Goal: Transaction & Acquisition: Purchase product/service

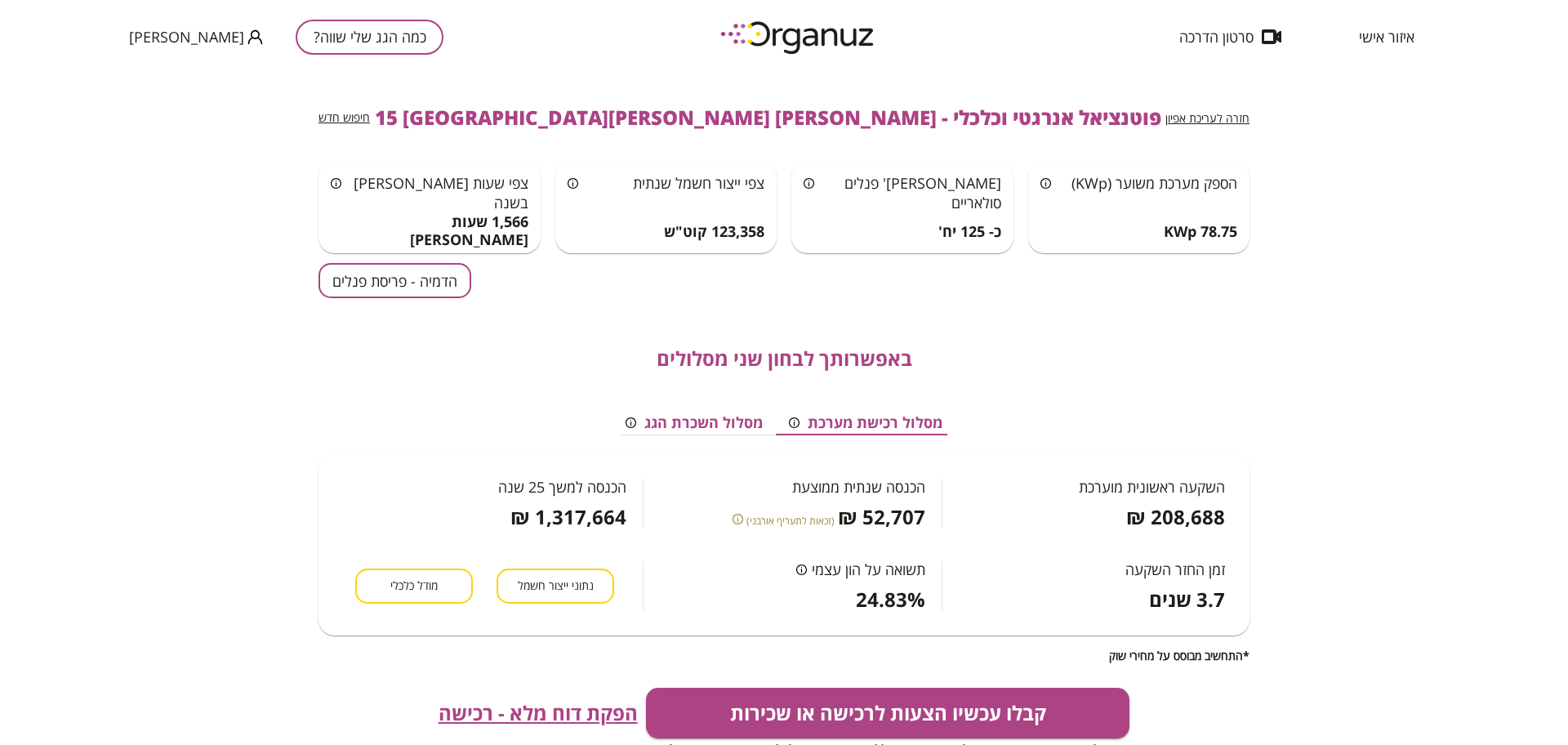
click at [362, 56] on div "כמה הגג שלי שווה? [PERSON_NAME]" at bounding box center [286, 37] width 314 height 74
click at [362, 26] on button "כמה הגג שלי שווה?" at bounding box center [370, 37] width 148 height 35
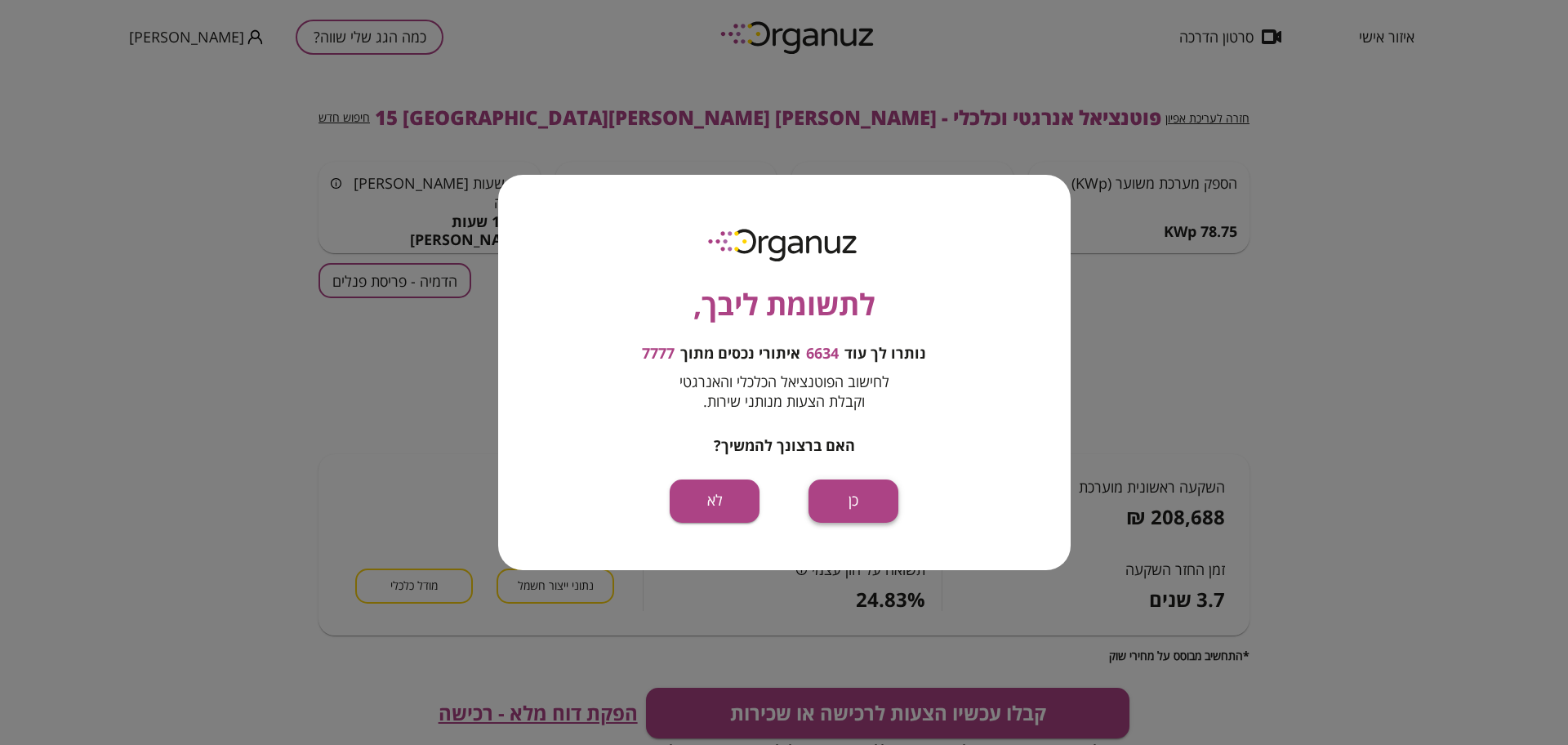
click at [852, 494] on button "כן" at bounding box center [853, 501] width 90 height 43
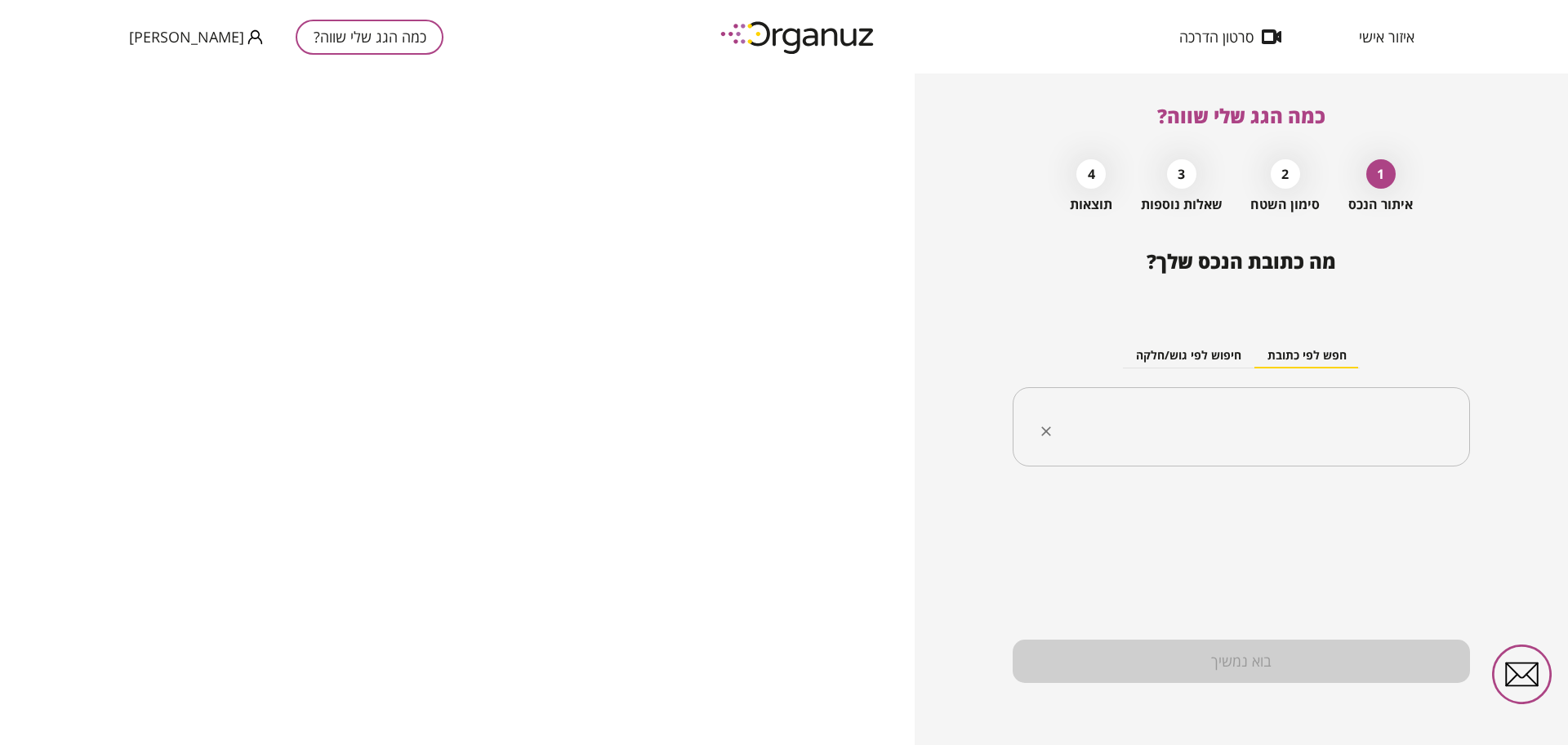
click at [1269, 418] on input "text" at bounding box center [1247, 426] width 405 height 41
paste input "**********"
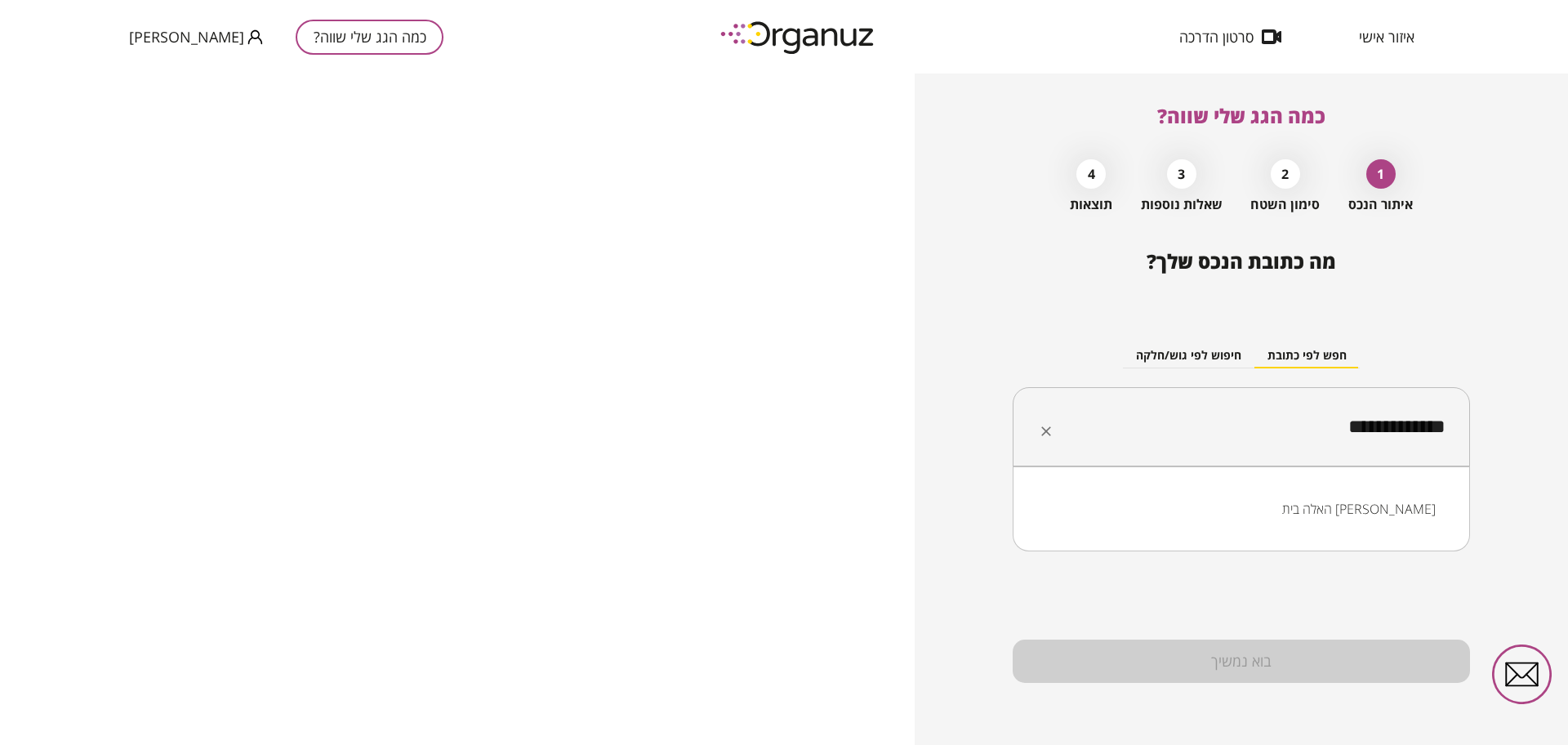
click at [1371, 508] on li "האלה בית [PERSON_NAME]" at bounding box center [1241, 509] width 415 height 29
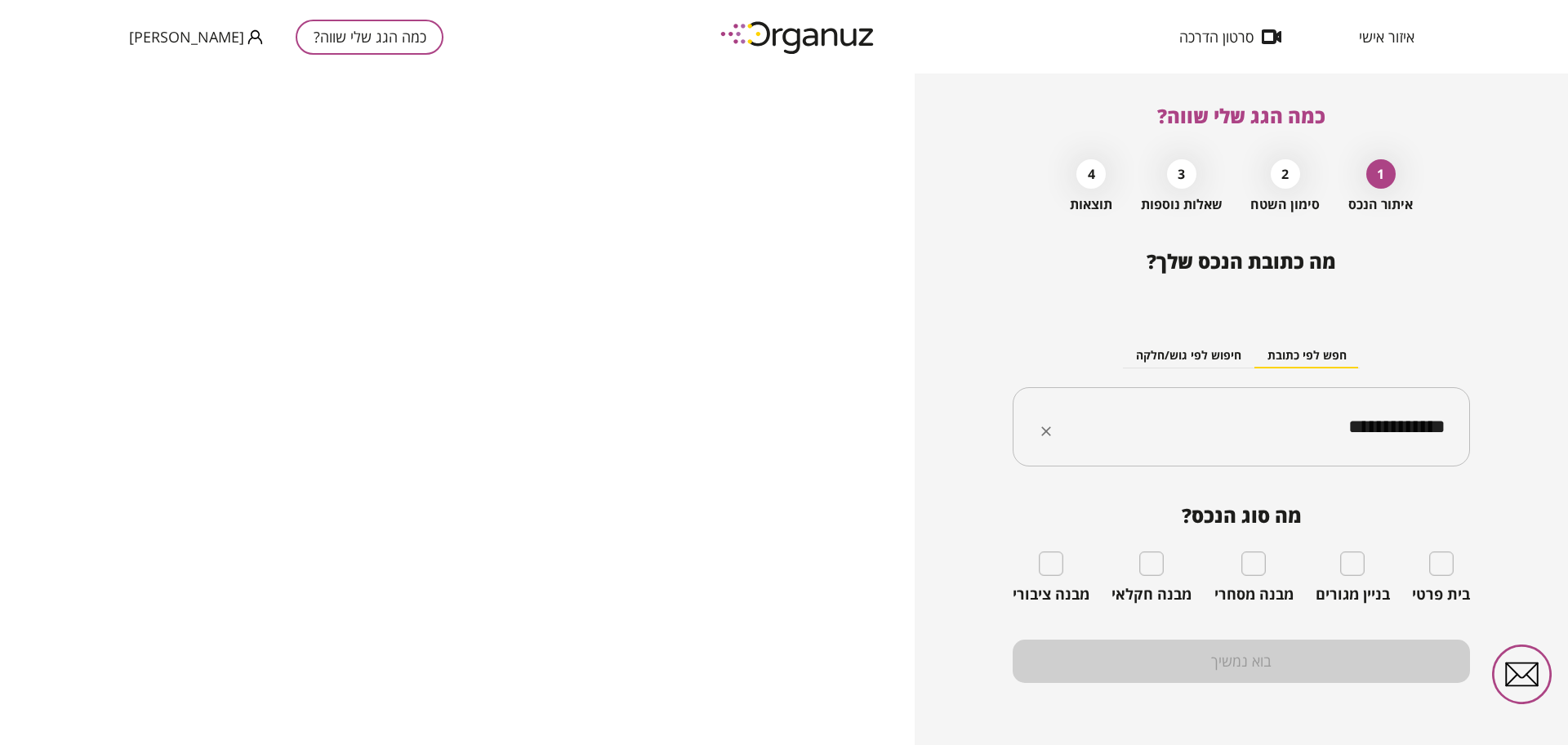
type input "**********"
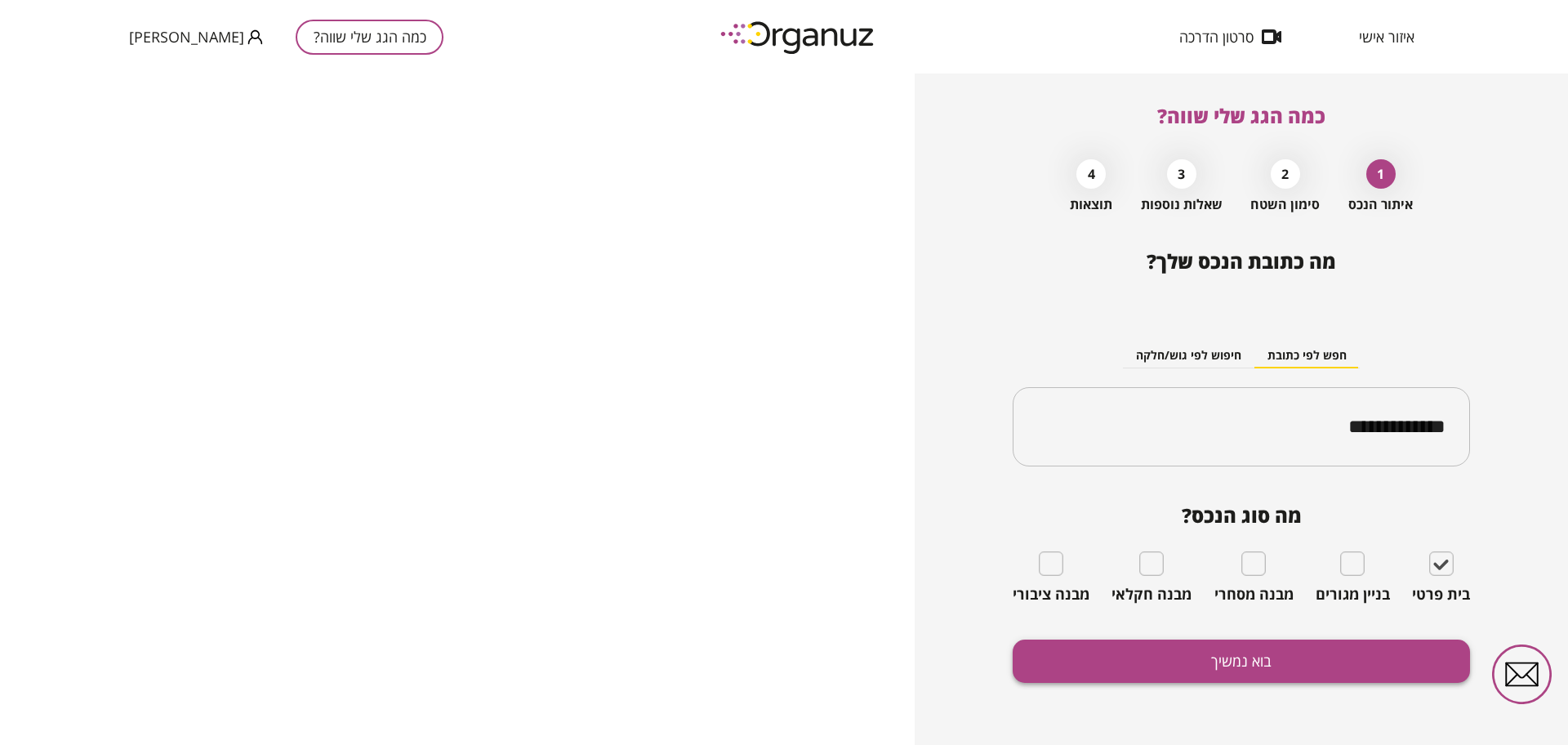
click at [1205, 659] on button "בוא נמשיך" at bounding box center [1241, 661] width 458 height 43
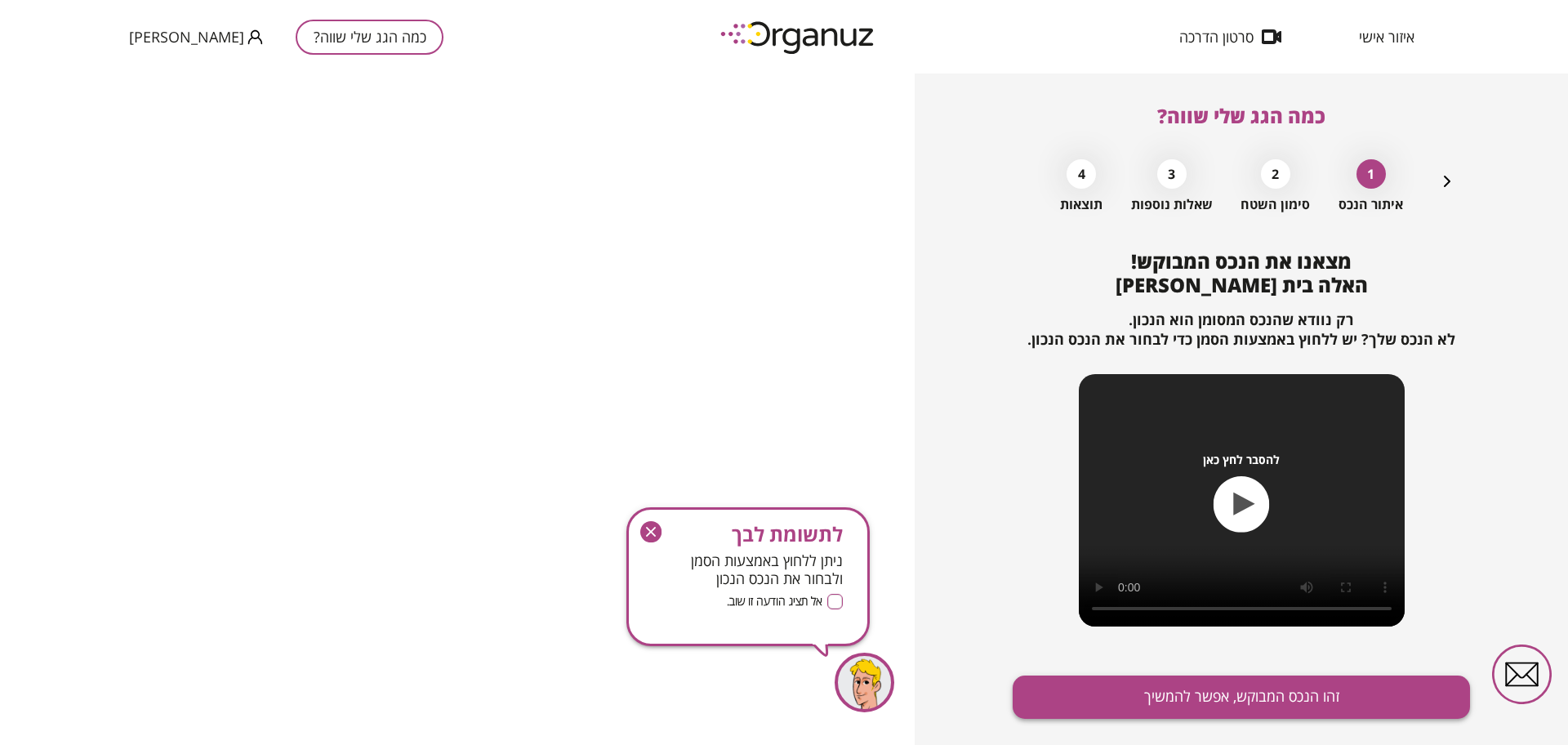
click at [1187, 696] on button "זהו הנכס המבוקש, אפשר להמשיך" at bounding box center [1241, 698] width 458 height 43
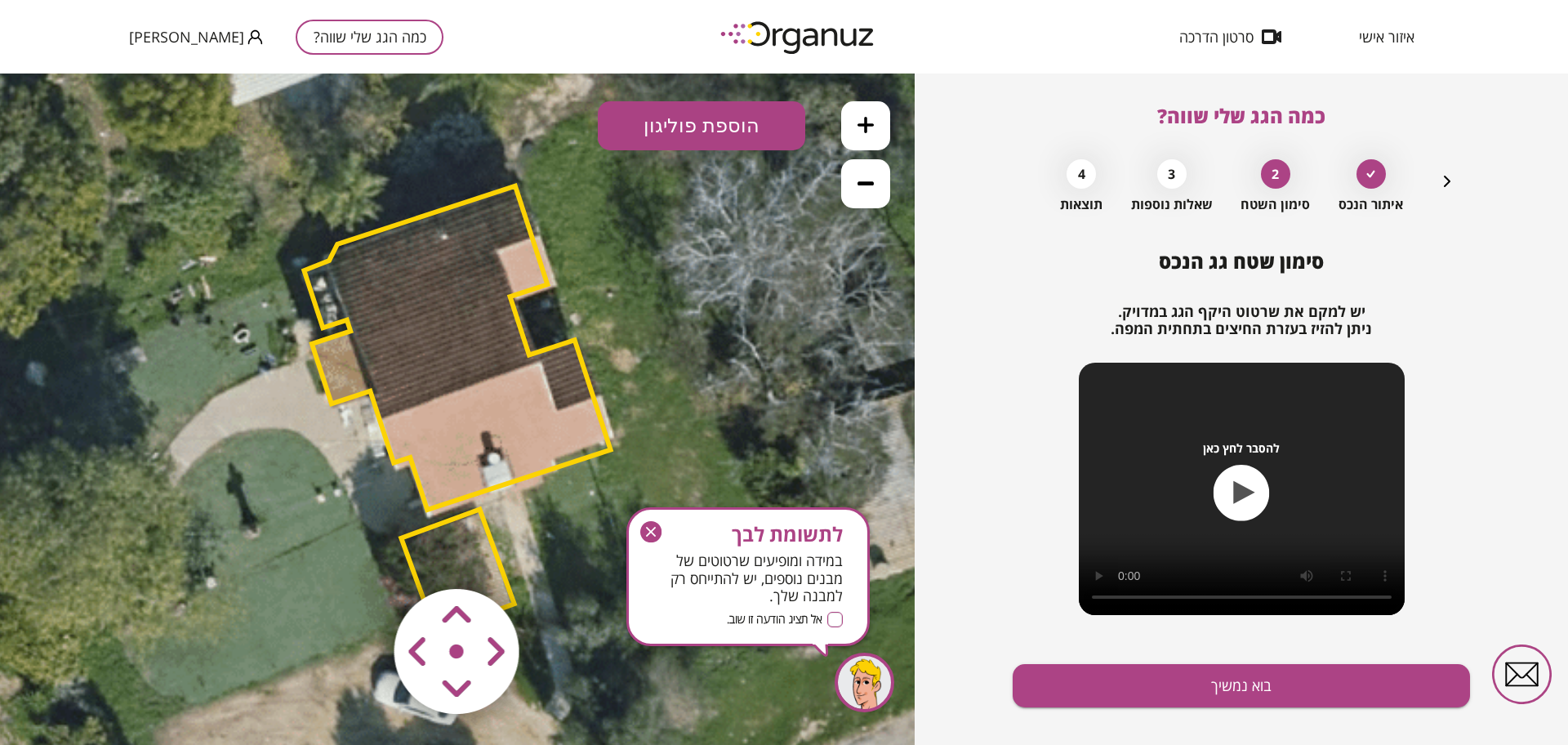
click at [648, 522] on icon "button" at bounding box center [651, 532] width 22 height 22
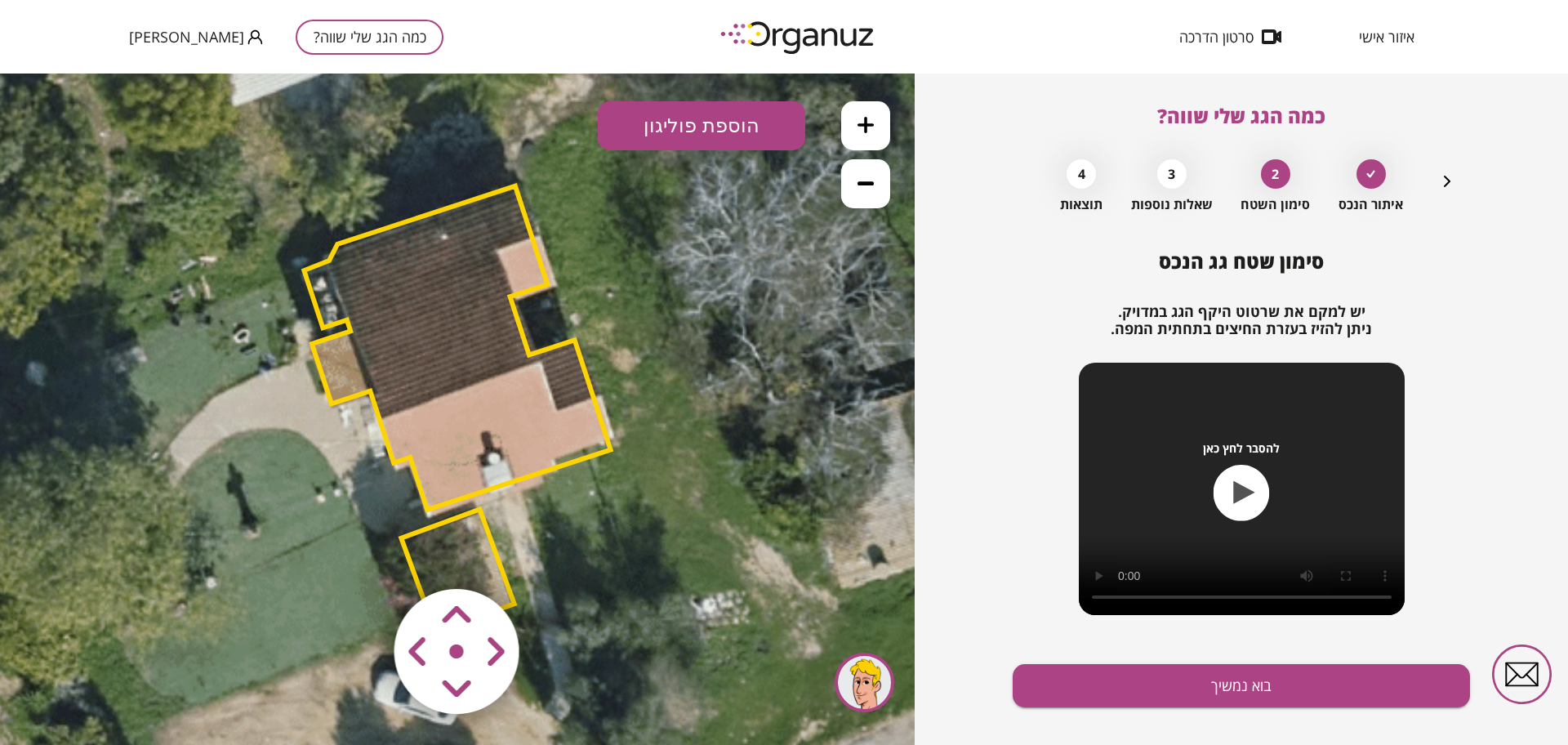
click at [360, 555] on area at bounding box center [360, 555] width 0 height 0
click at [1105, 670] on button "בוא נמשיך" at bounding box center [1241, 686] width 458 height 43
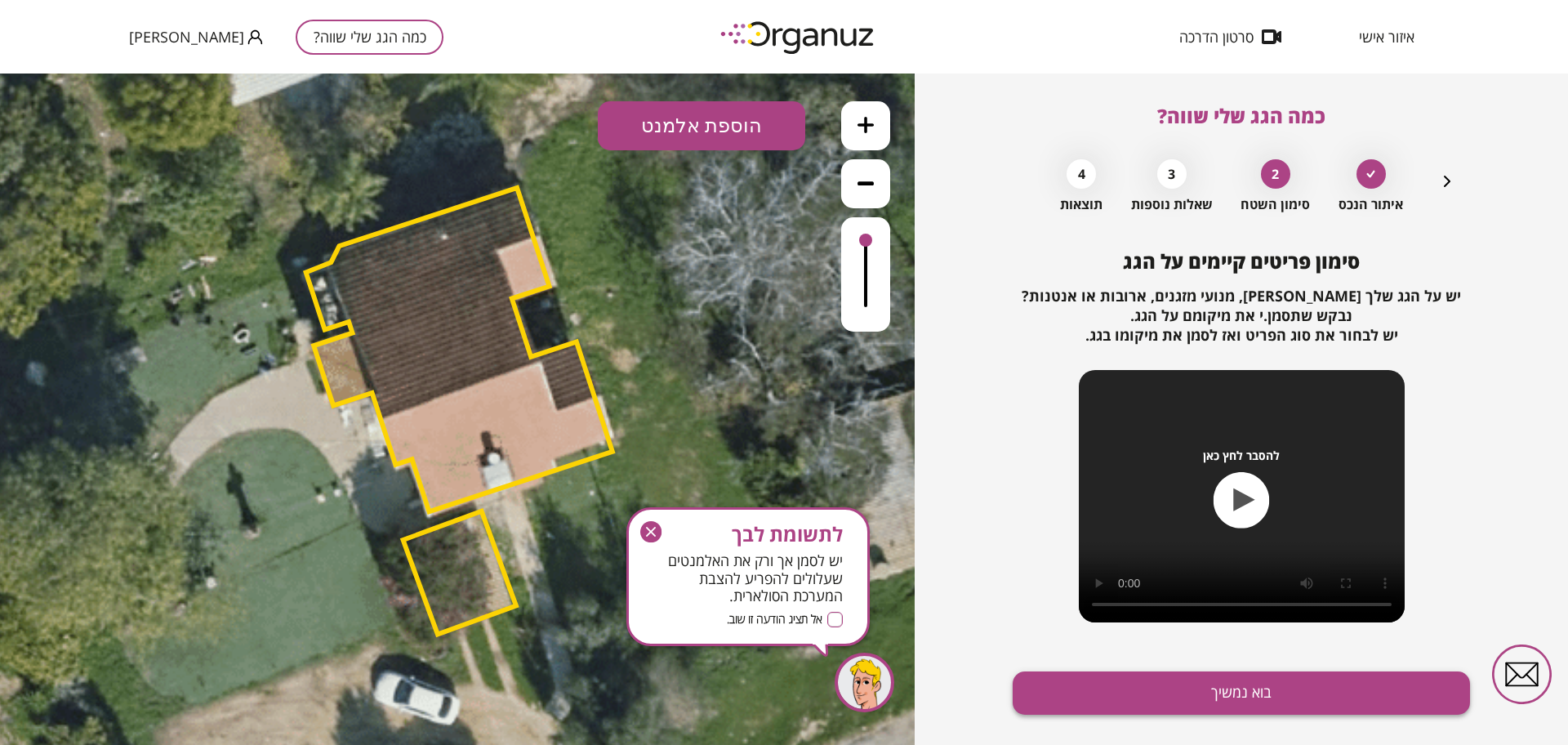
click at [1108, 689] on button "בוא נמשיך" at bounding box center [1241, 694] width 458 height 43
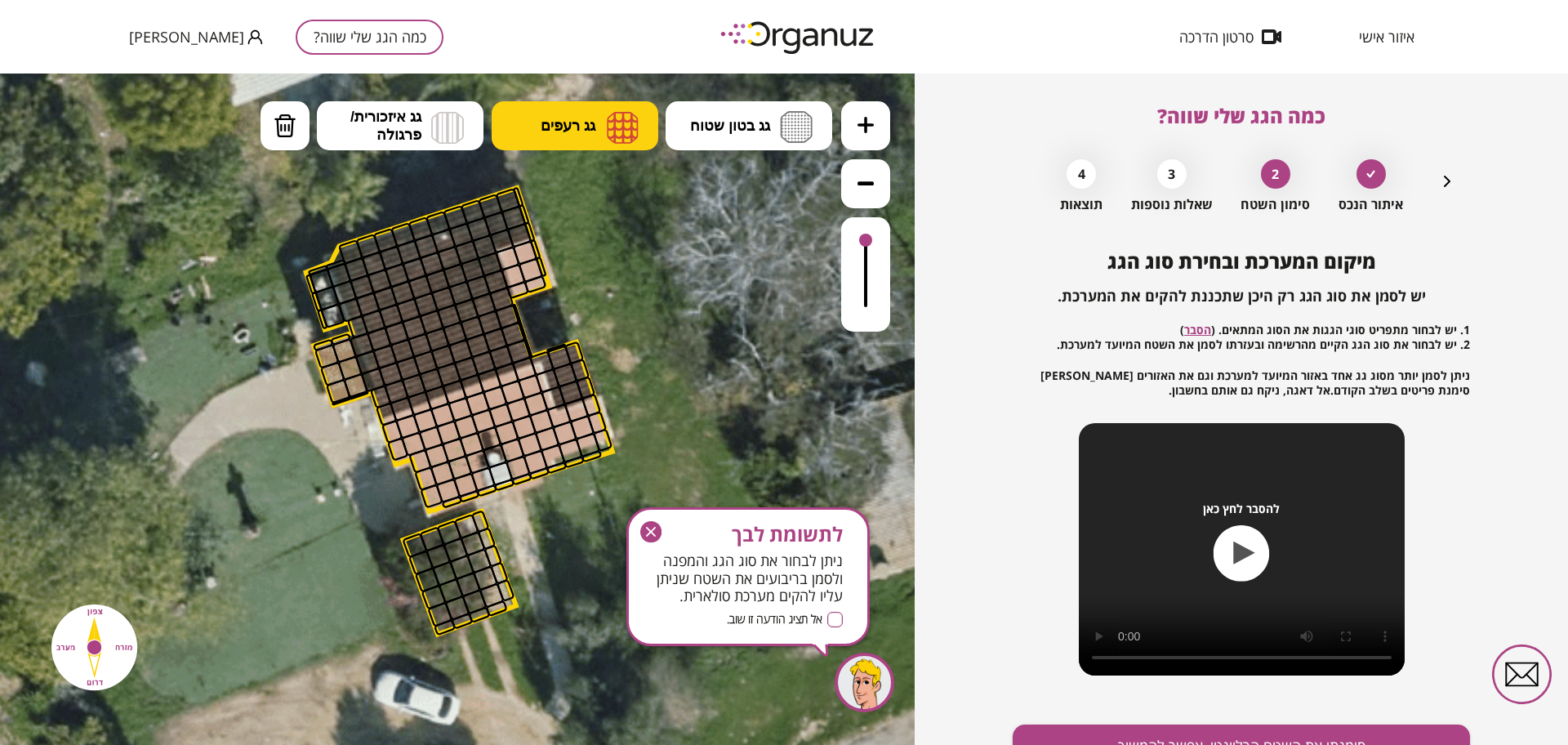
click at [561, 121] on span "גג רעפים" at bounding box center [568, 126] width 55 height 18
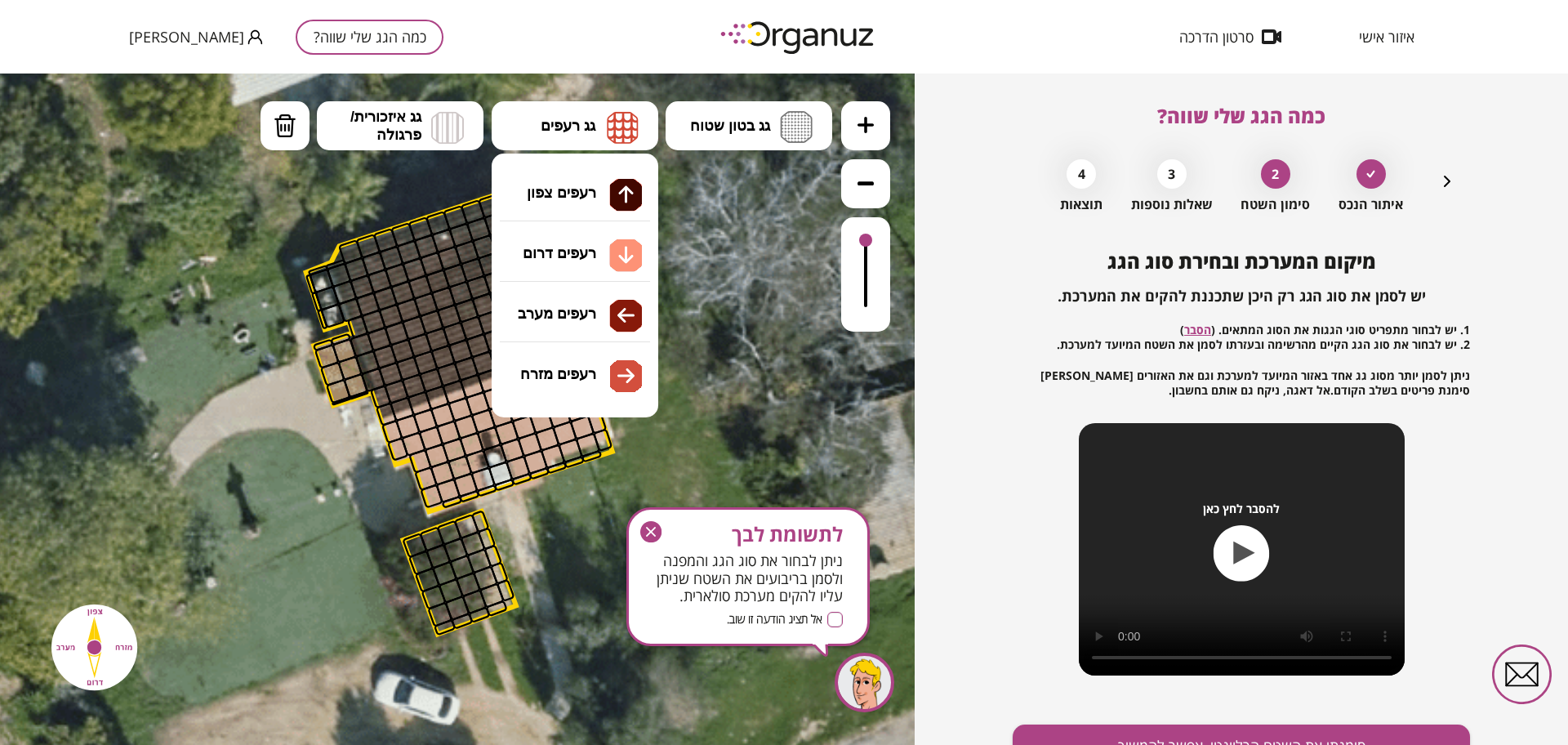
click at [735, 351] on icon at bounding box center [459, 409] width 1433 height 1434
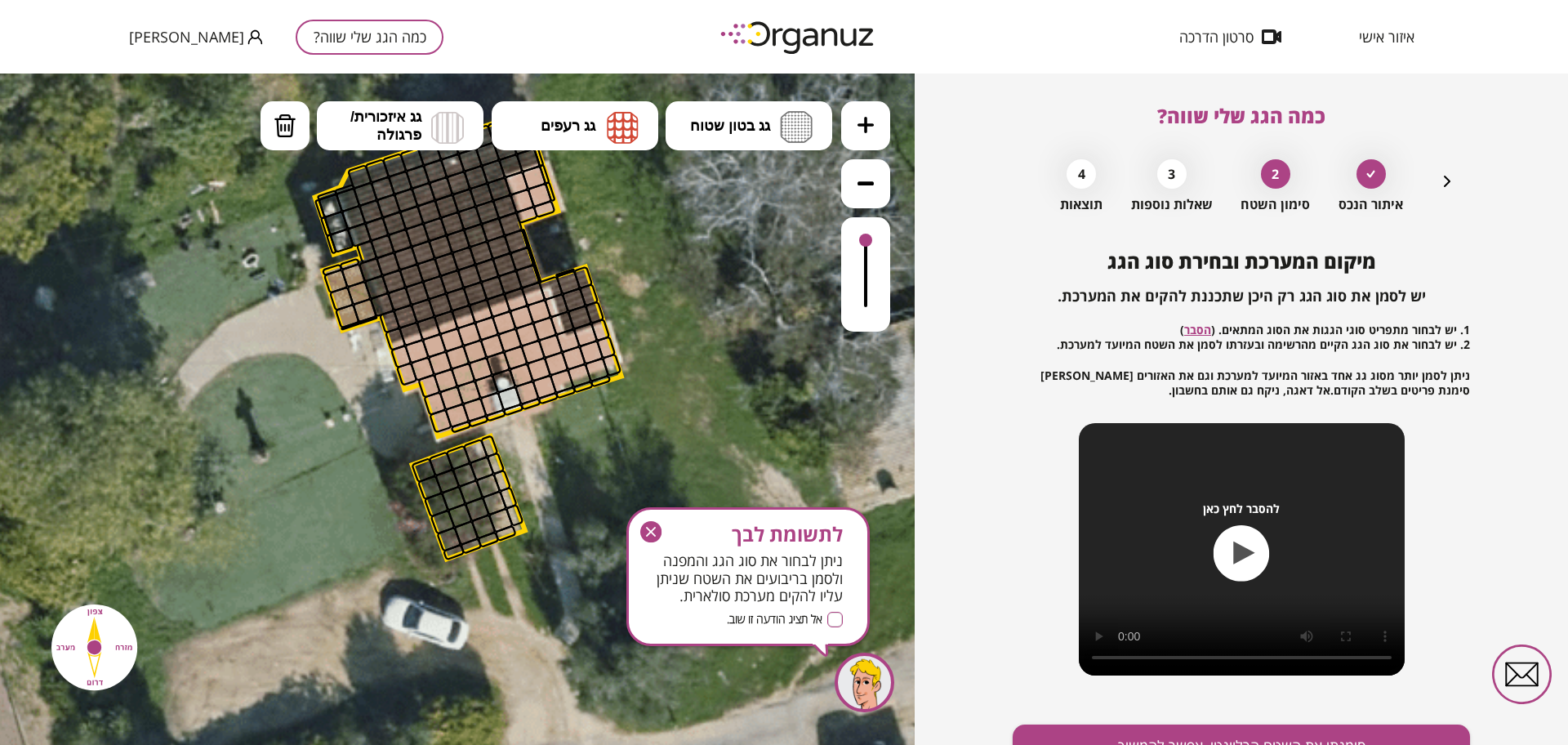
drag, startPoint x: 701, startPoint y: 382, endPoint x: 711, endPoint y: 307, distance: 75.7
click at [711, 307] on icon at bounding box center [468, 334] width 1433 height 1434
click at [608, 124] on img at bounding box center [623, 127] width 32 height 32
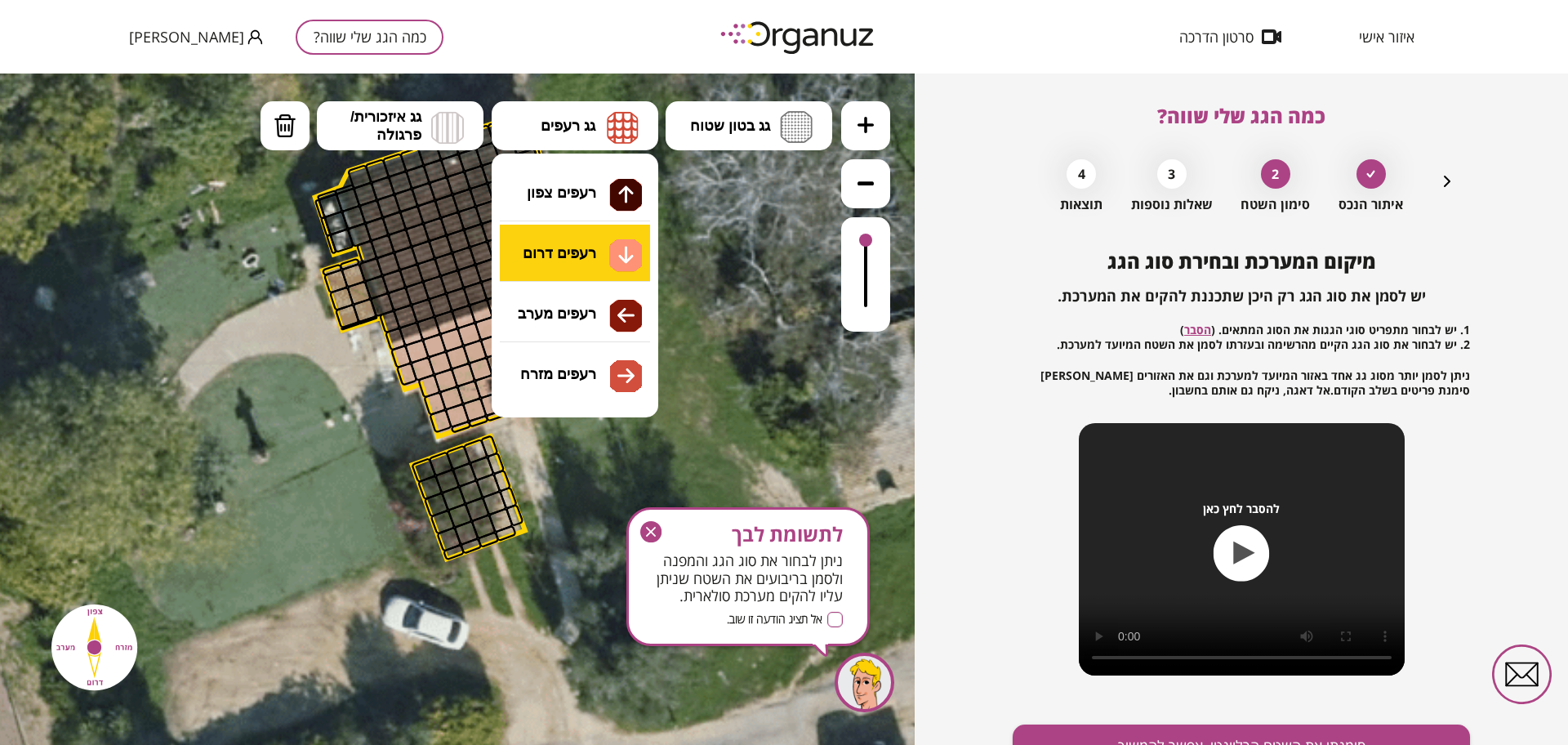
click at [619, 249] on div ".st0 { fill: #FFFFFF; } 10" at bounding box center [457, 410] width 915 height 672
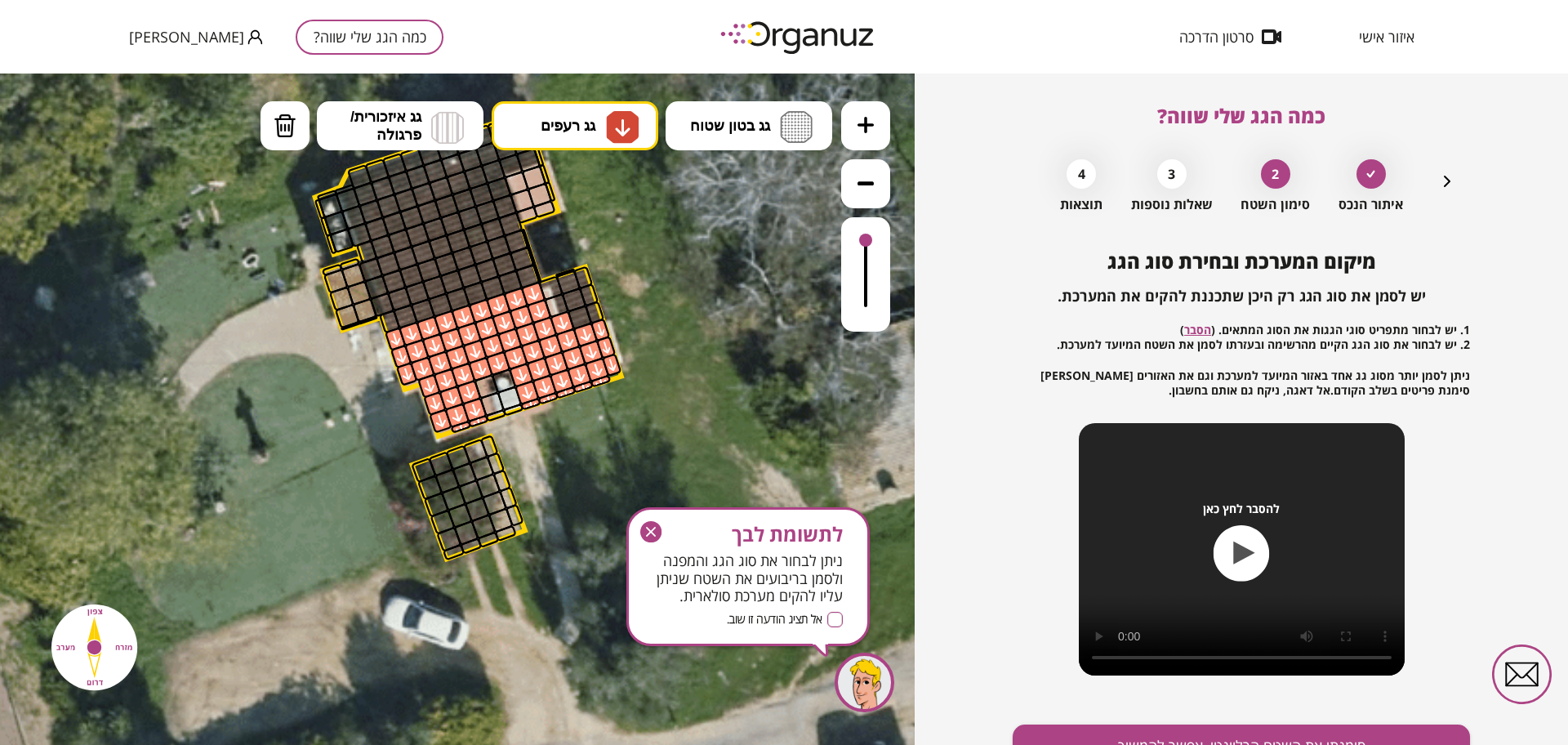
drag, startPoint x: 530, startPoint y: 298, endPoint x: 590, endPoint y: 382, distance: 103.2
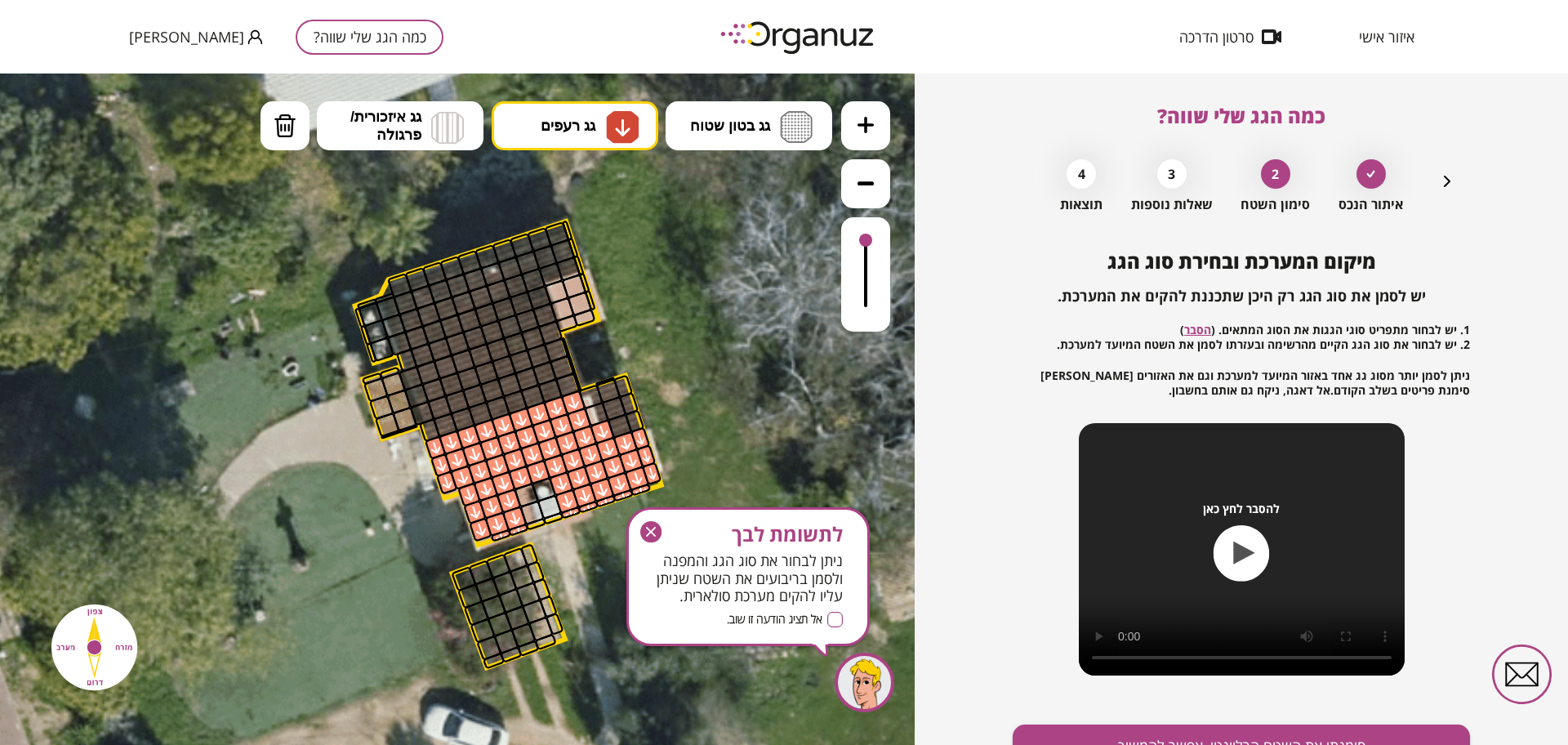
drag, startPoint x: 656, startPoint y: 309, endPoint x: 696, endPoint y: 417, distance: 115.2
click at [696, 417] on icon at bounding box center [508, 442] width 1433 height 1434
click at [561, 140] on button "גג רעפים" at bounding box center [575, 125] width 167 height 49
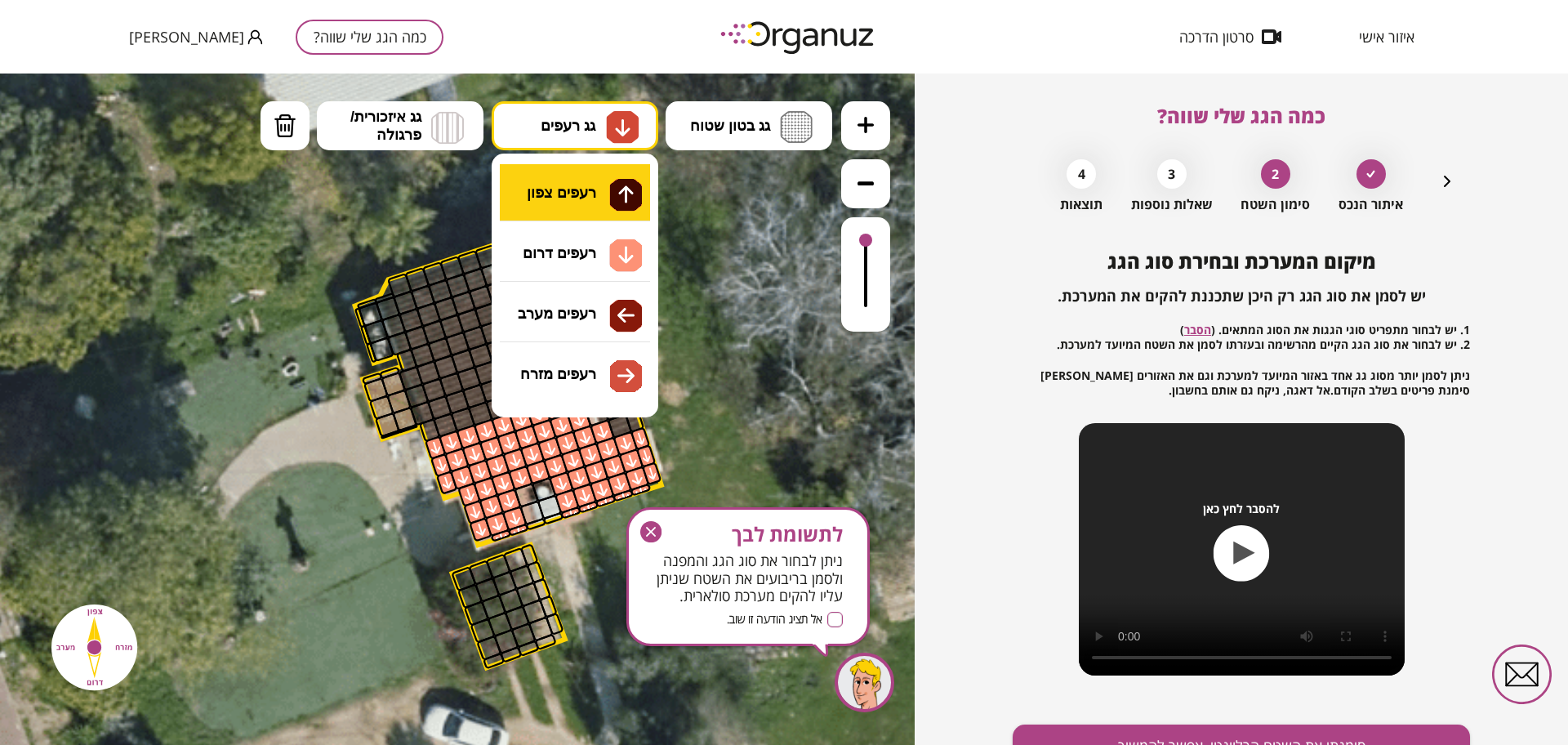
click at [608, 201] on div ".st0 { fill: #FFFFFF; } 10" at bounding box center [457, 410] width 915 height 672
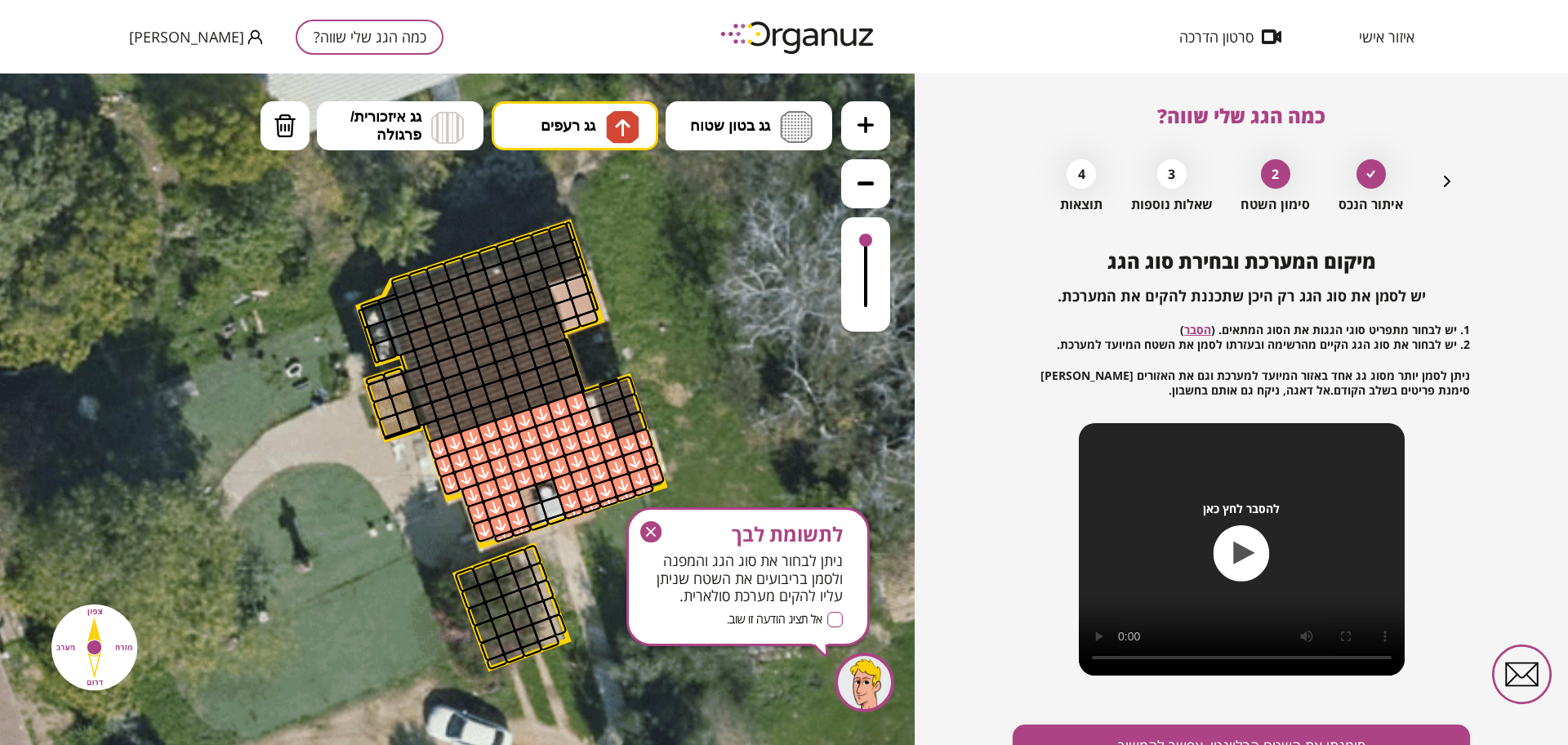
click at [426, 433] on polygon at bounding box center [511, 384] width 306 height 324
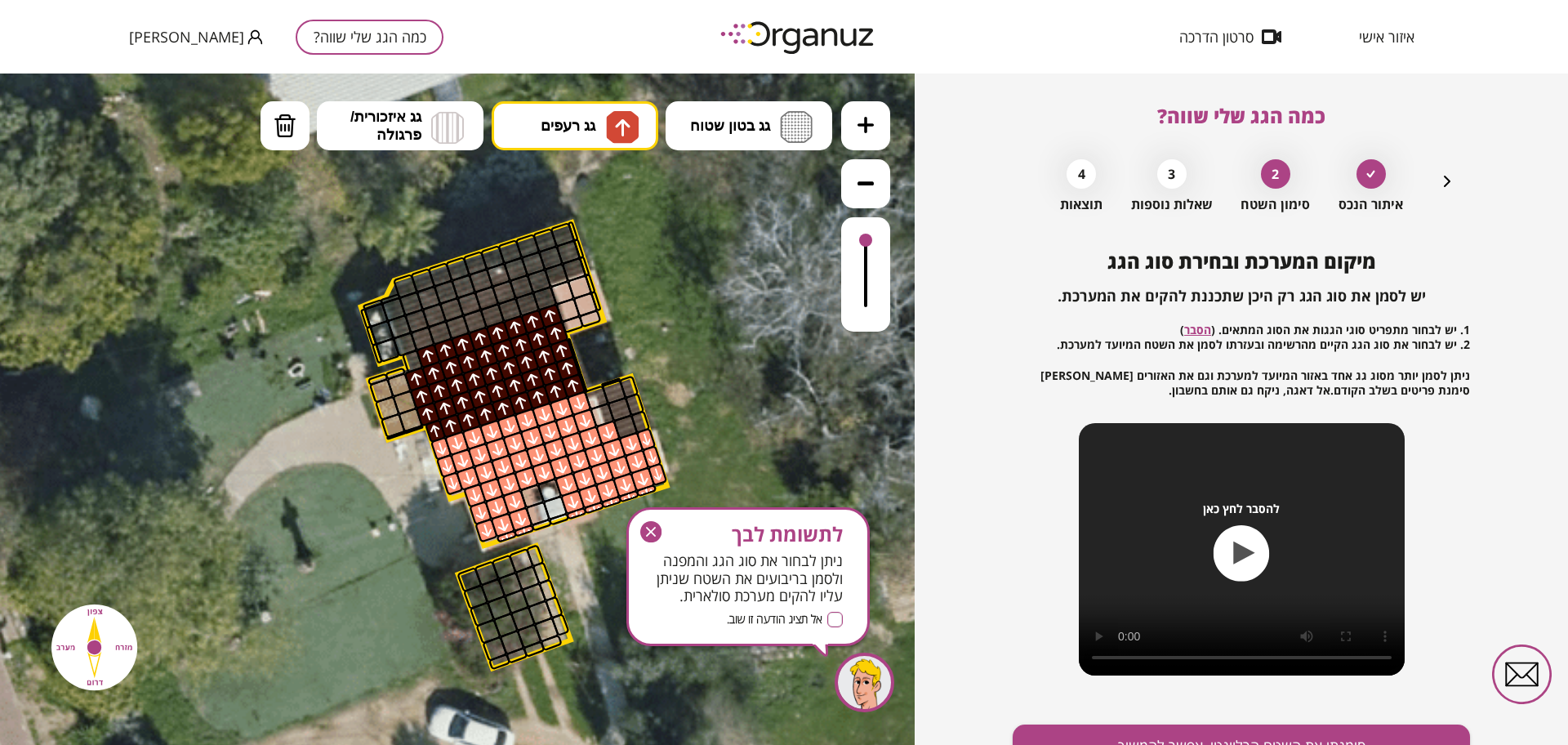
drag, startPoint x: 435, startPoint y: 429, endPoint x: 548, endPoint y: 319, distance: 157.7
click at [860, 256] on div at bounding box center [865, 275] width 49 height 114
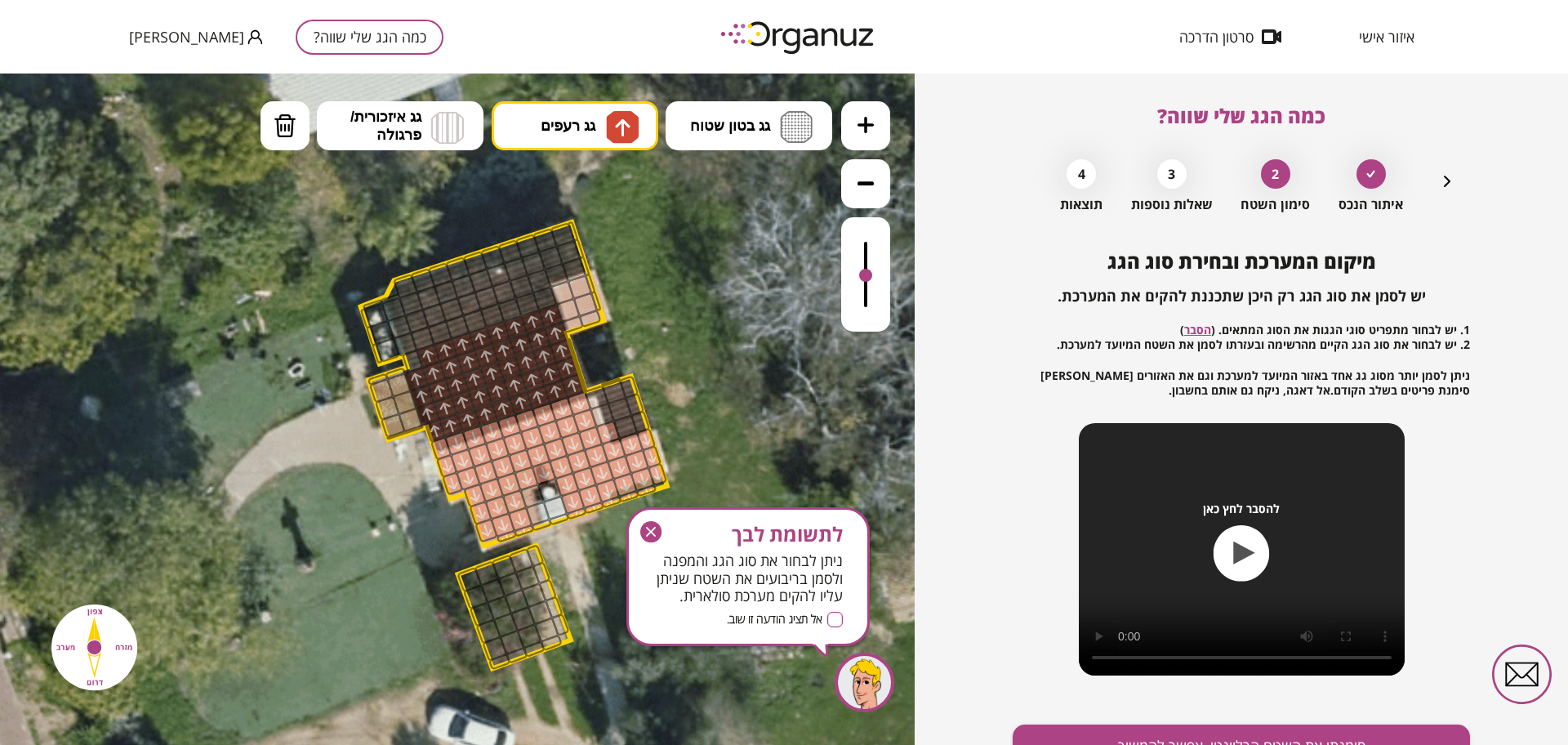
click at [868, 277] on div at bounding box center [865, 275] width 49 height 114
drag, startPoint x: 871, startPoint y: 287, endPoint x: 870, endPoint y: 298, distance: 11.0
click at [872, 286] on div at bounding box center [865, 275] width 49 height 114
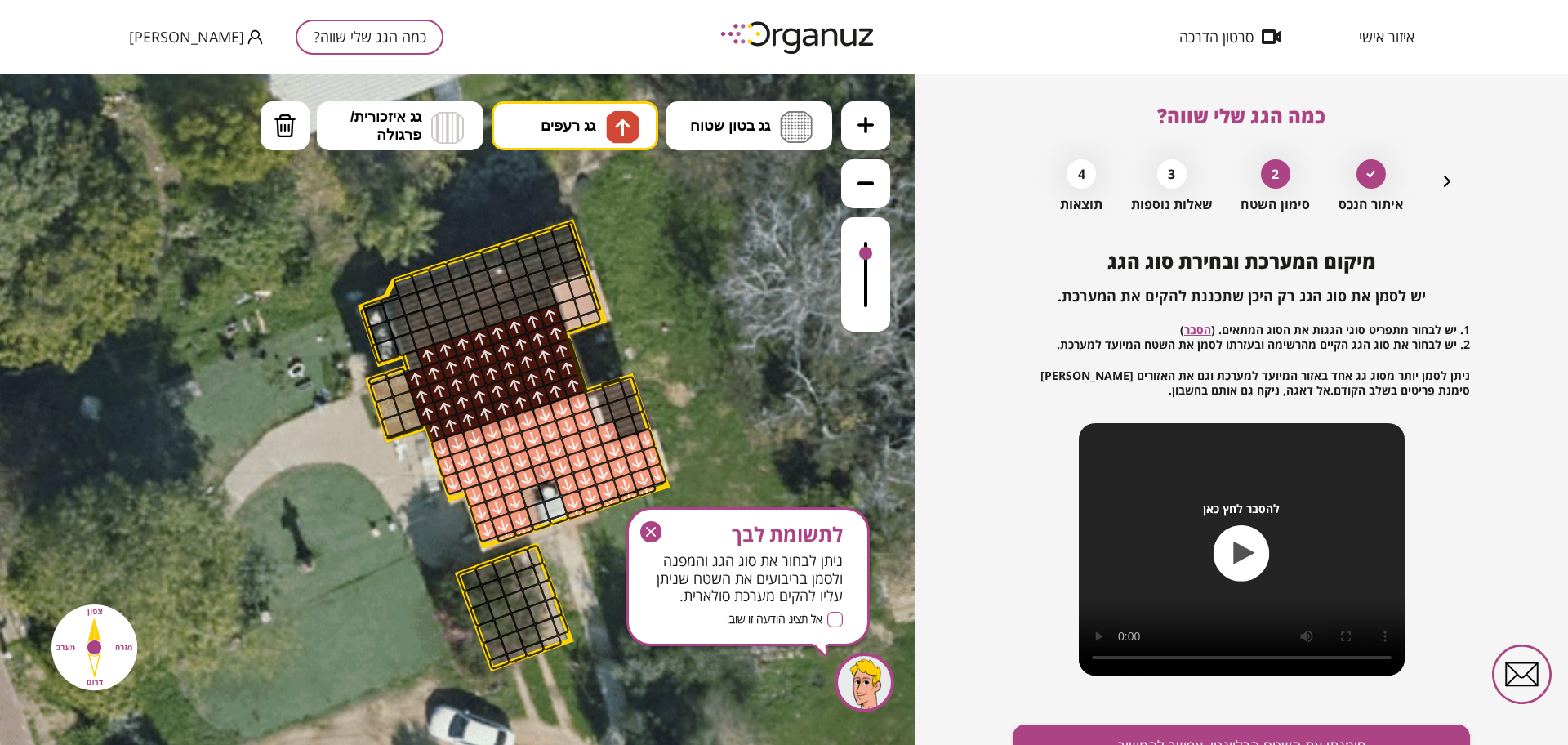
click at [871, 255] on div at bounding box center [865, 275] width 49 height 114
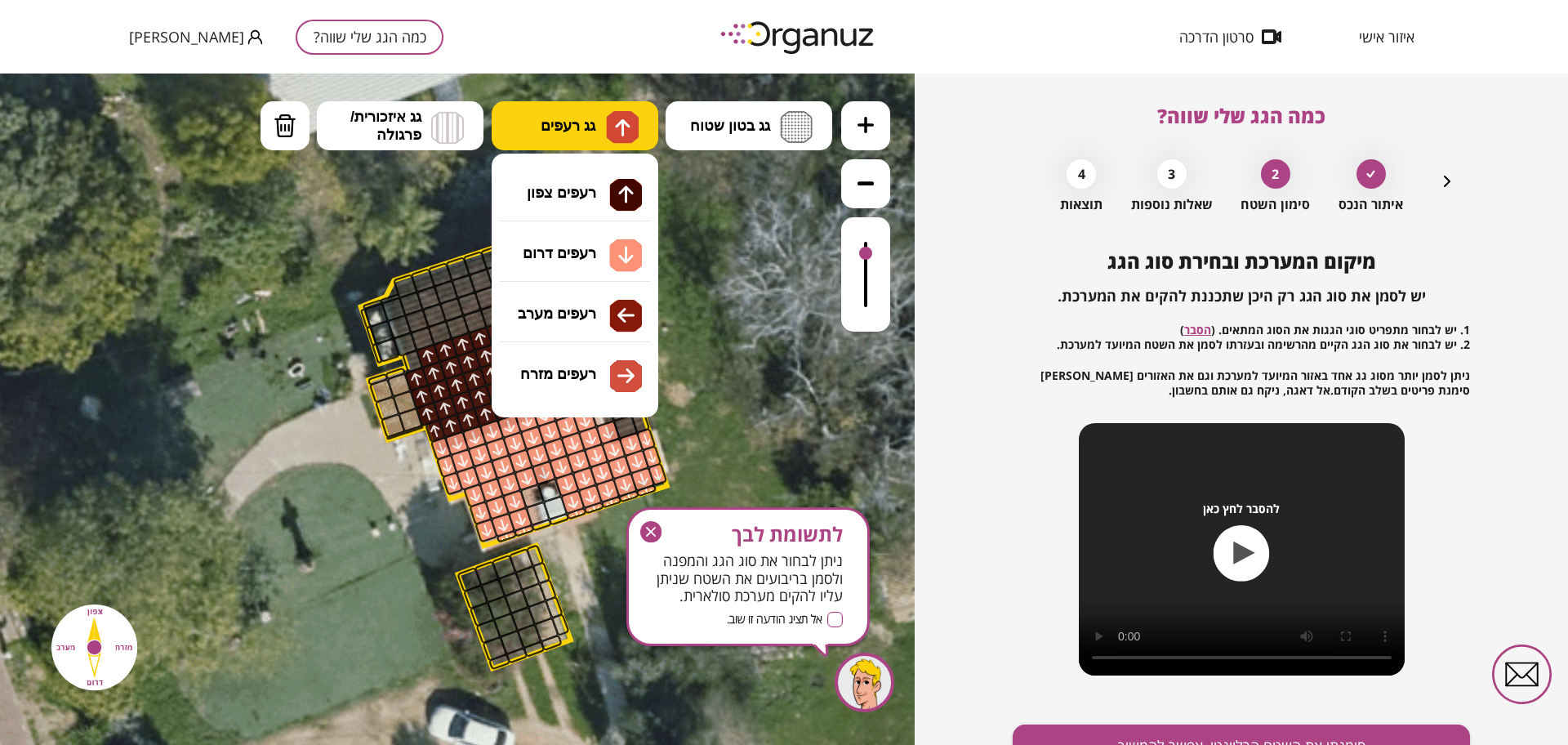
click at [606, 140] on img at bounding box center [622, 127] width 32 height 32
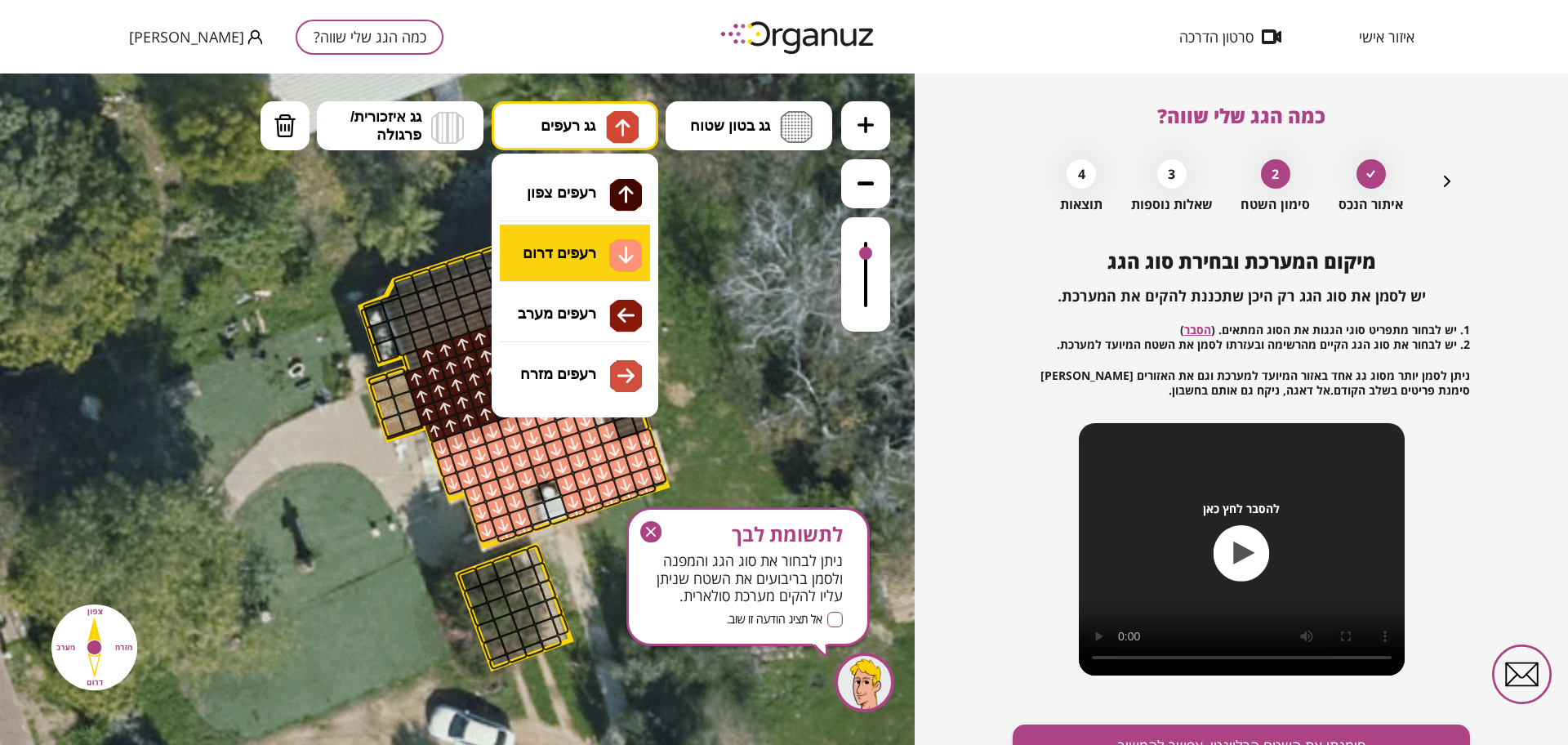
click at [590, 256] on div ".st0 { fill: #FFFFFF; } 10" at bounding box center [457, 410] width 915 height 672
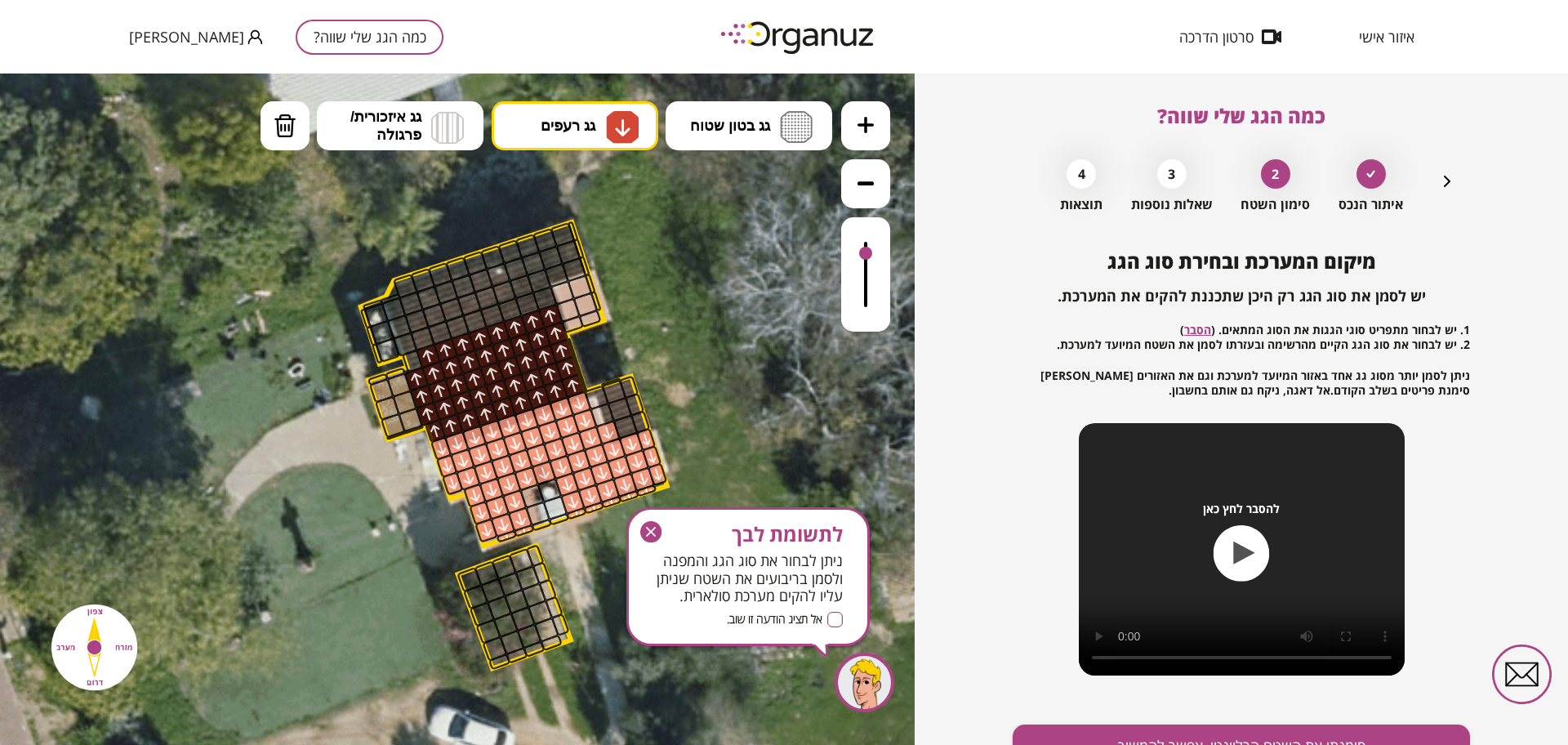
click at [596, 414] on div at bounding box center [602, 416] width 26 height 26
click at [587, 392] on div at bounding box center [596, 397] width 26 height 26
click at [653, 522] on icon "button" at bounding box center [651, 532] width 22 height 22
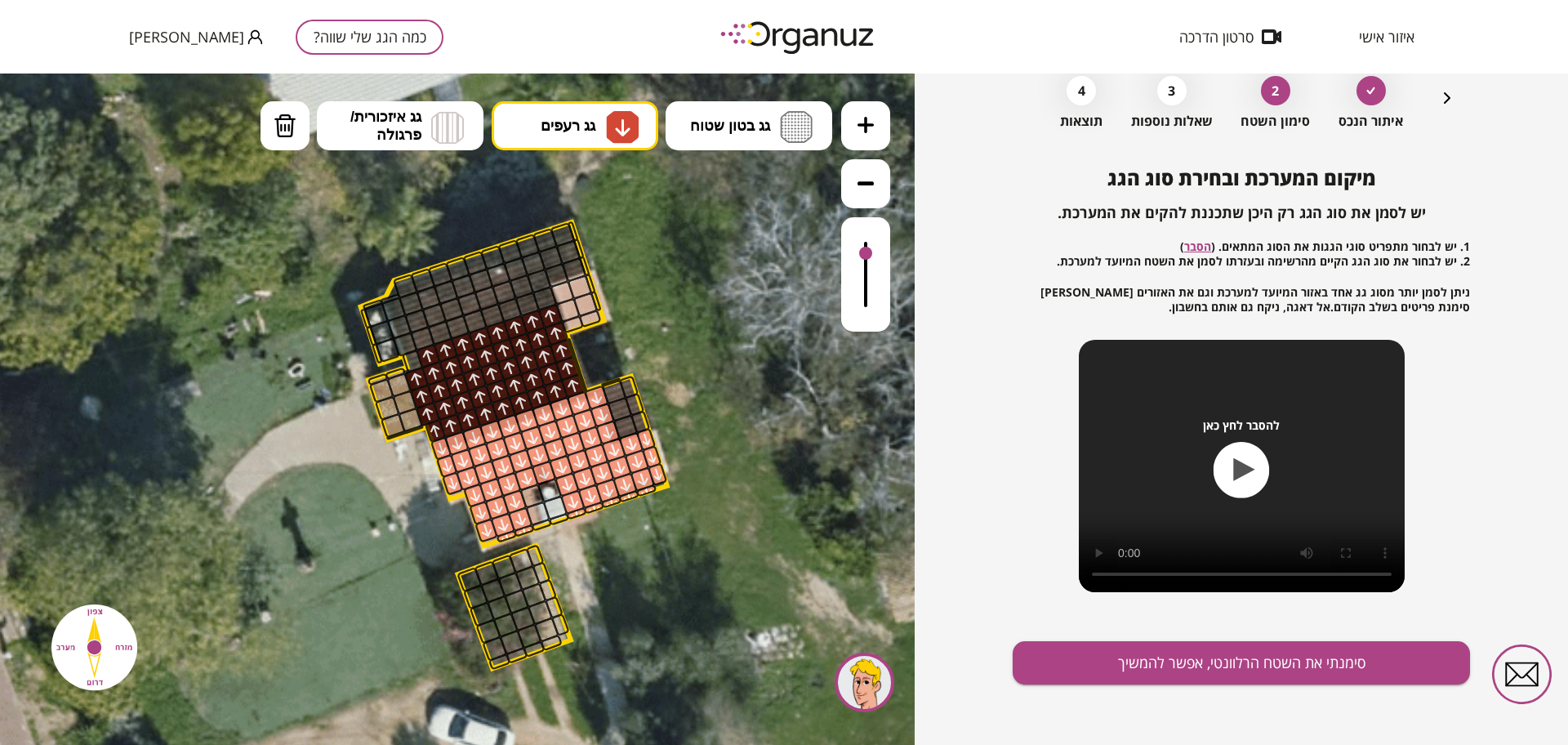
scroll to position [85, 0]
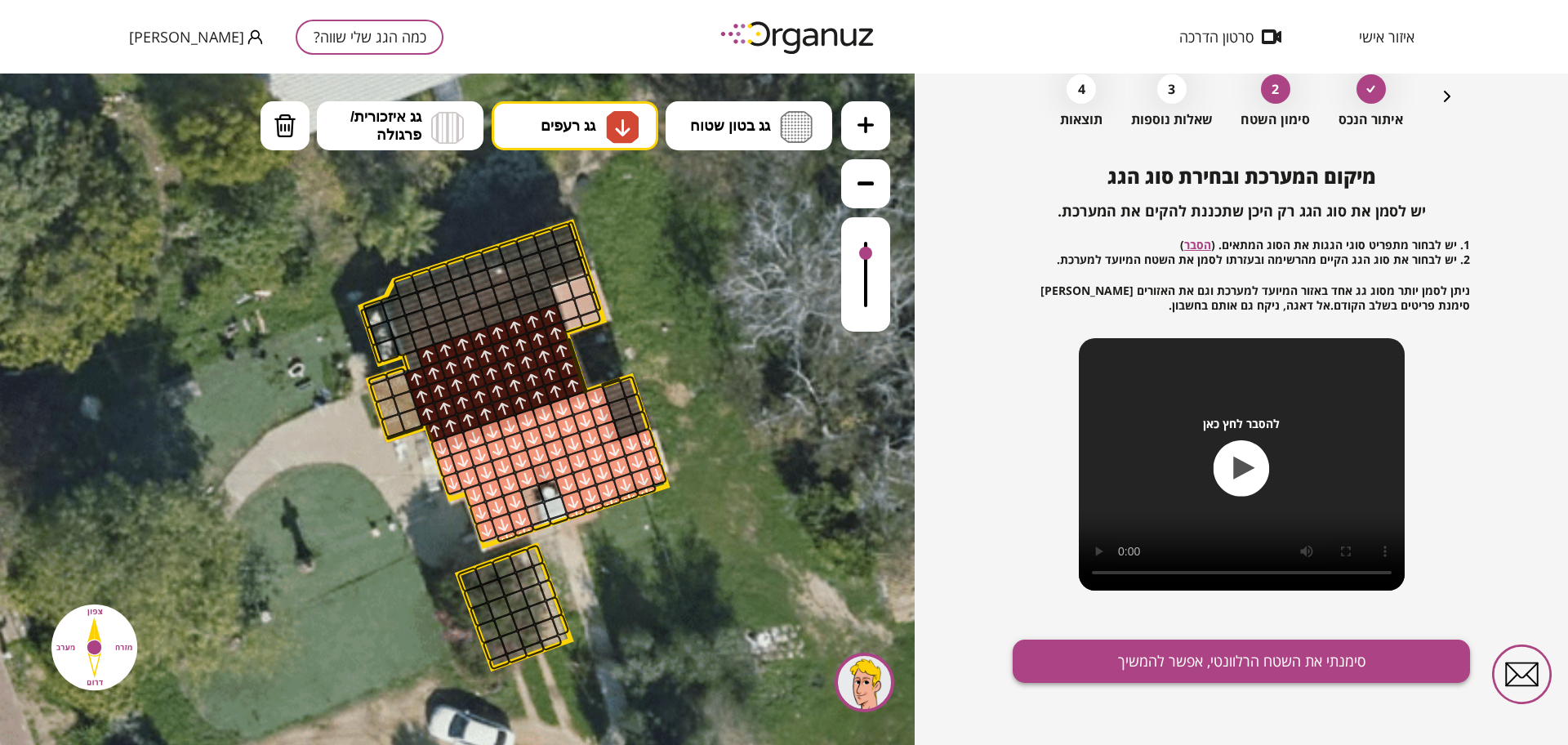
click at [1095, 663] on button "סימנתי את השטח הרלוונטי, אפשר להמשיך" at bounding box center [1241, 661] width 458 height 43
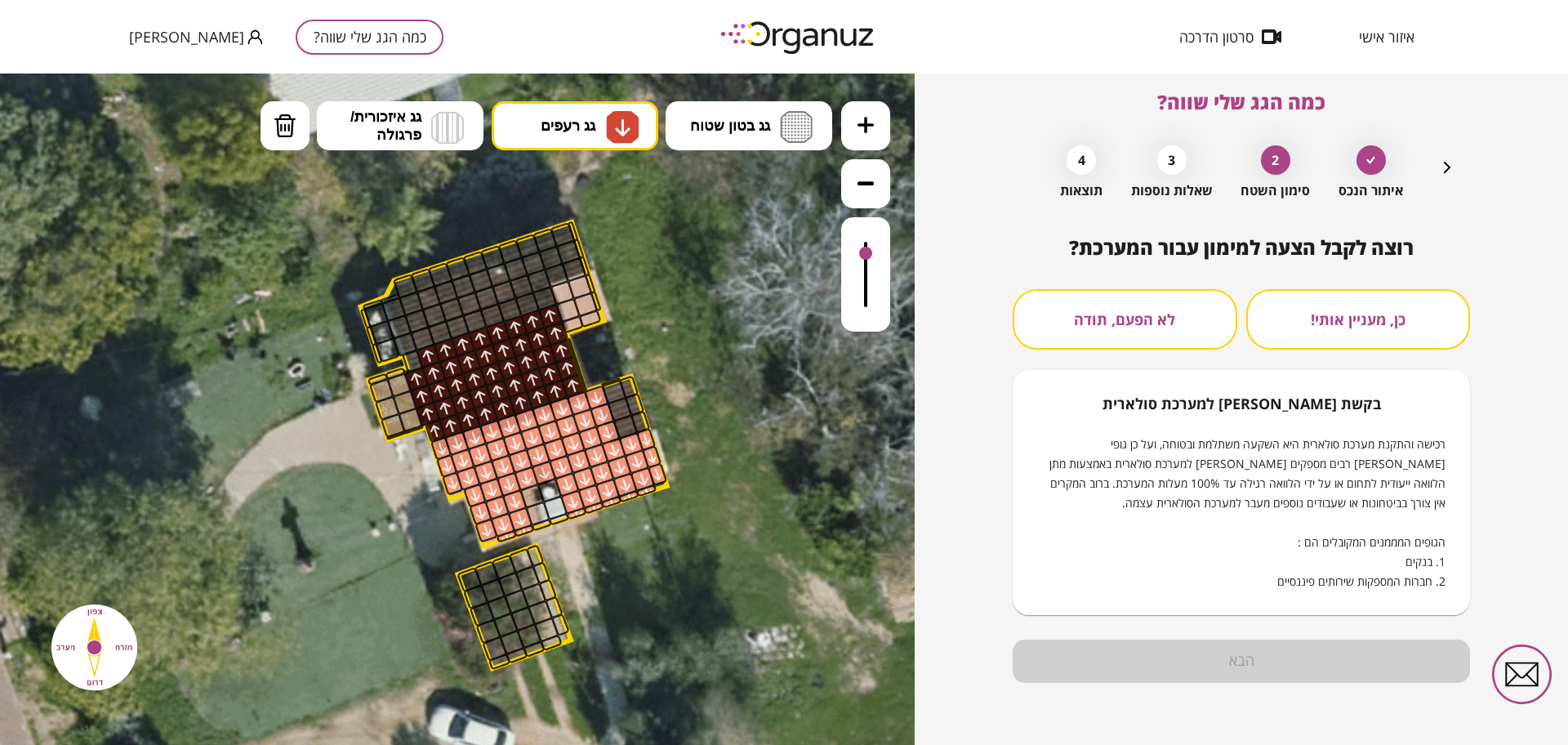
scroll to position [14, 0]
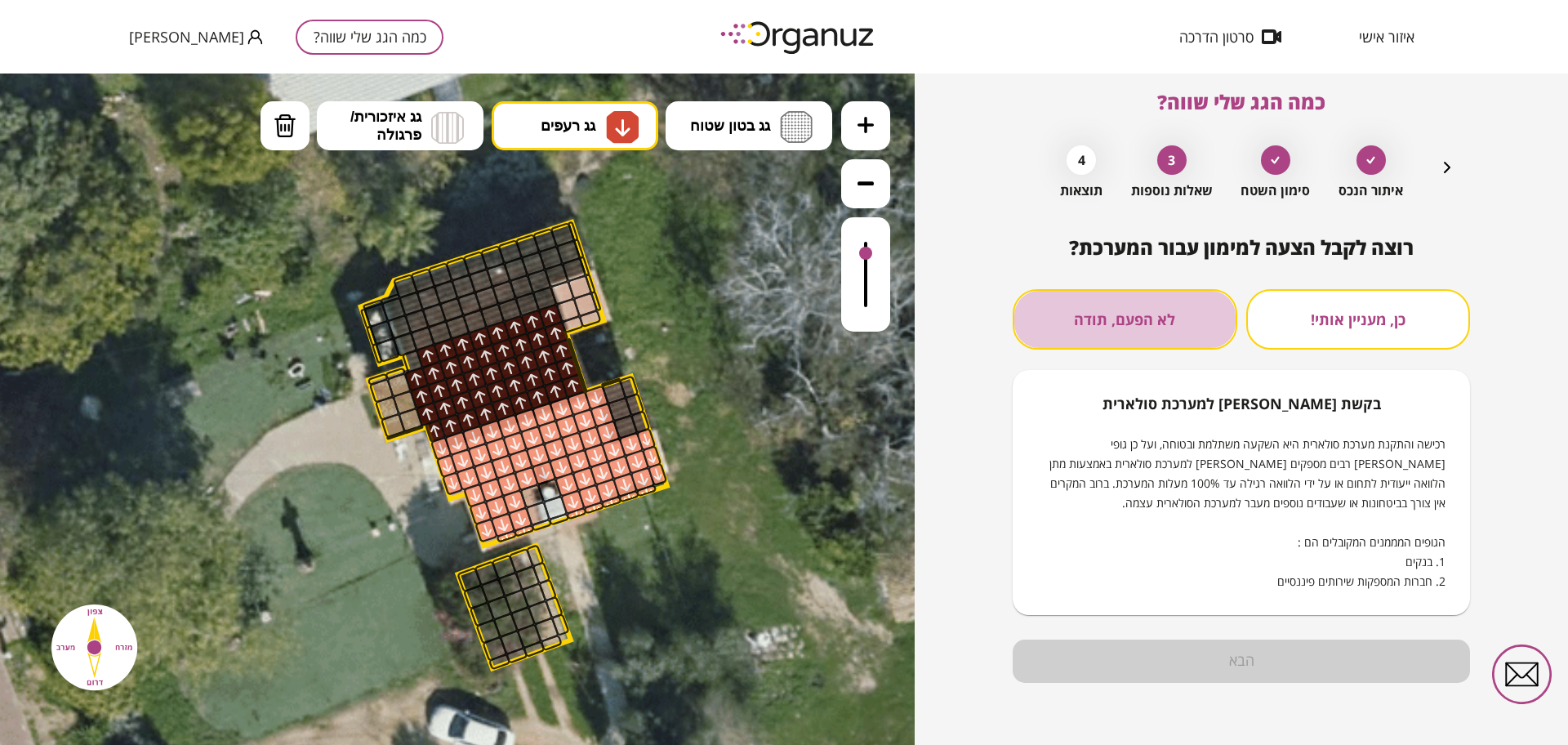
click at [1105, 339] on button "לא הפעם, תודה" at bounding box center [1124, 319] width 225 height 61
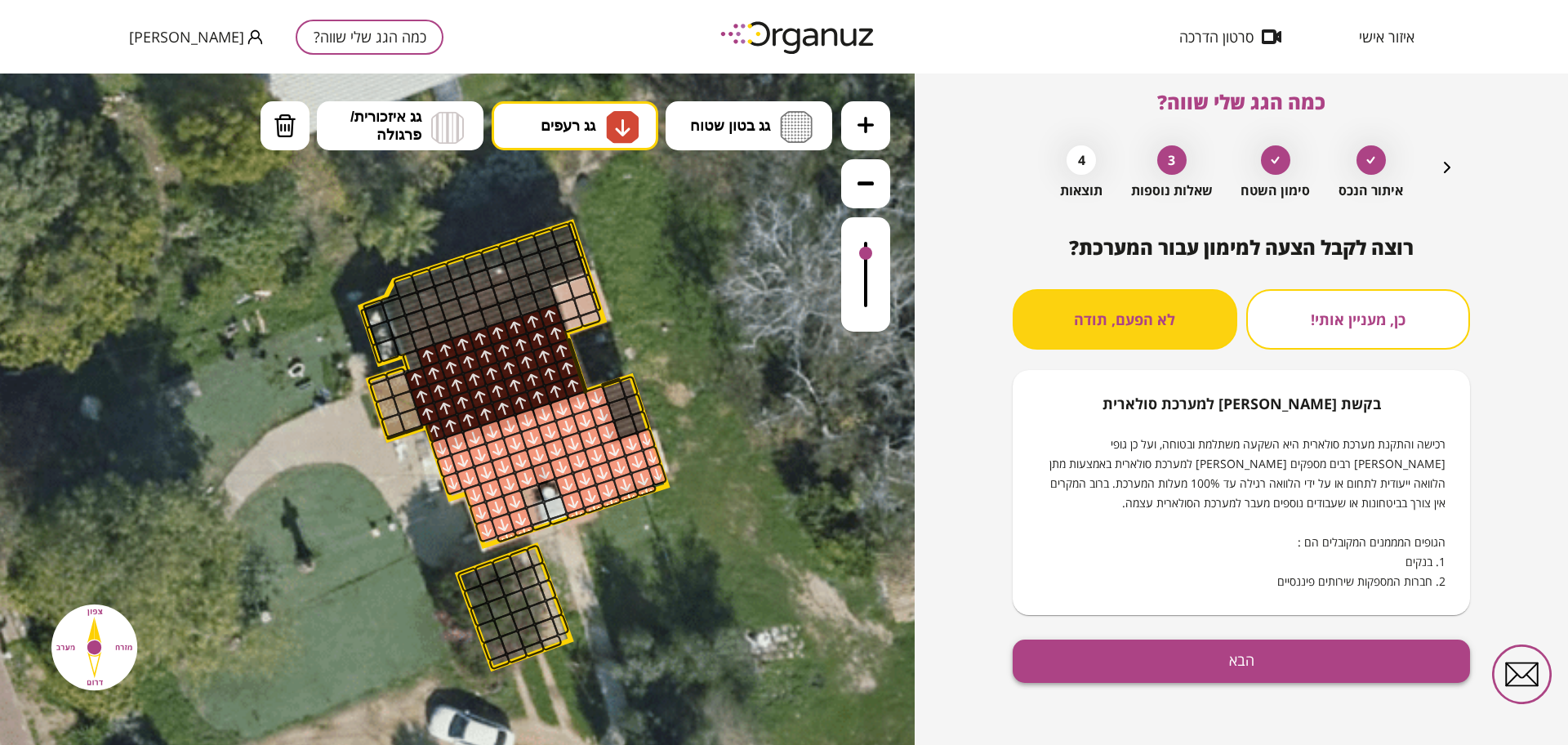
click at [1177, 668] on button "הבא" at bounding box center [1241, 661] width 458 height 43
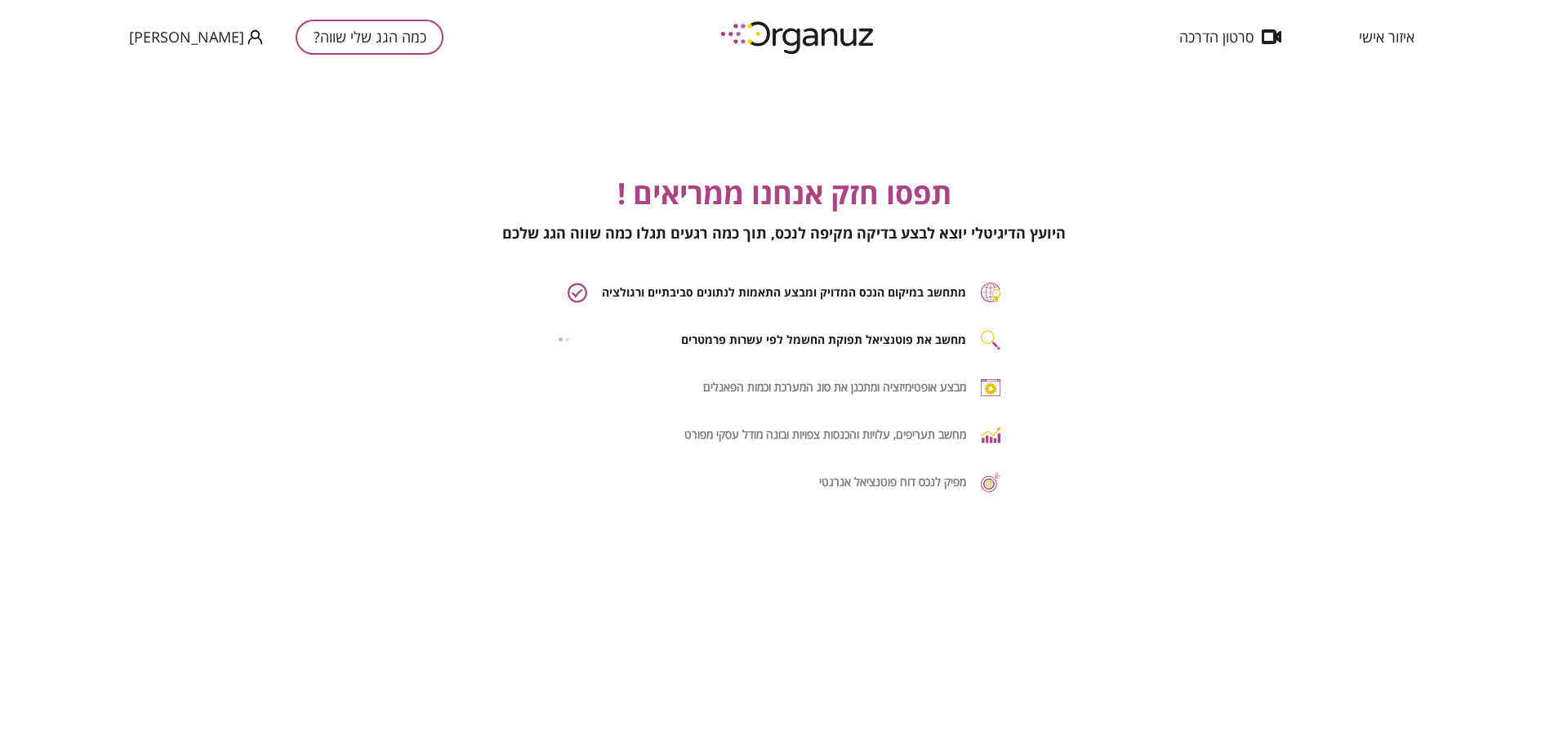
click at [946, 485] on span "מפיק לנכס דוח פוטנציאל אנרגטי" at bounding box center [892, 481] width 147 height 14
click at [938, 432] on span "מחשב תעריפים, עלויות והכנסות צפויות ובונה מודל עסקי מפורט" at bounding box center [825, 434] width 282 height 14
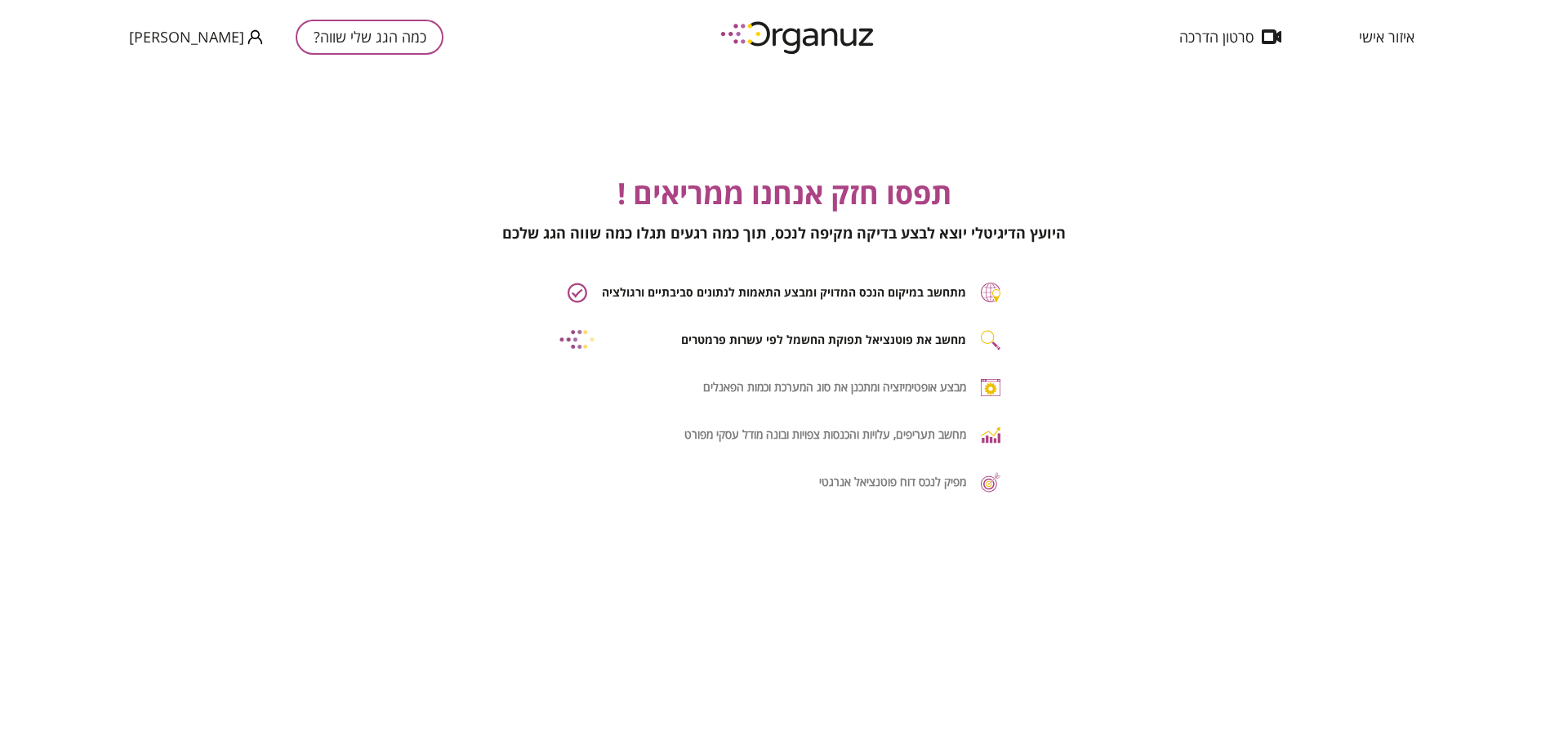
click at [876, 398] on div "מתחשב במיקום הנכס המדויק ומבצע התאמות לנתונים סביבתיים ורגולציה מחשב את פוטנציא…" at bounding box center [784, 388] width 433 height 211
click at [879, 380] on span "מבצע אופטימיזציה ומתכנן את סוג המערכת וכמות הפאנלים" at bounding box center [834, 387] width 263 height 14
click at [879, 347] on span "מחשב את פוטנציאל תפוקת החשמל לפי עשרות פרמטרים" at bounding box center [823, 339] width 285 height 14
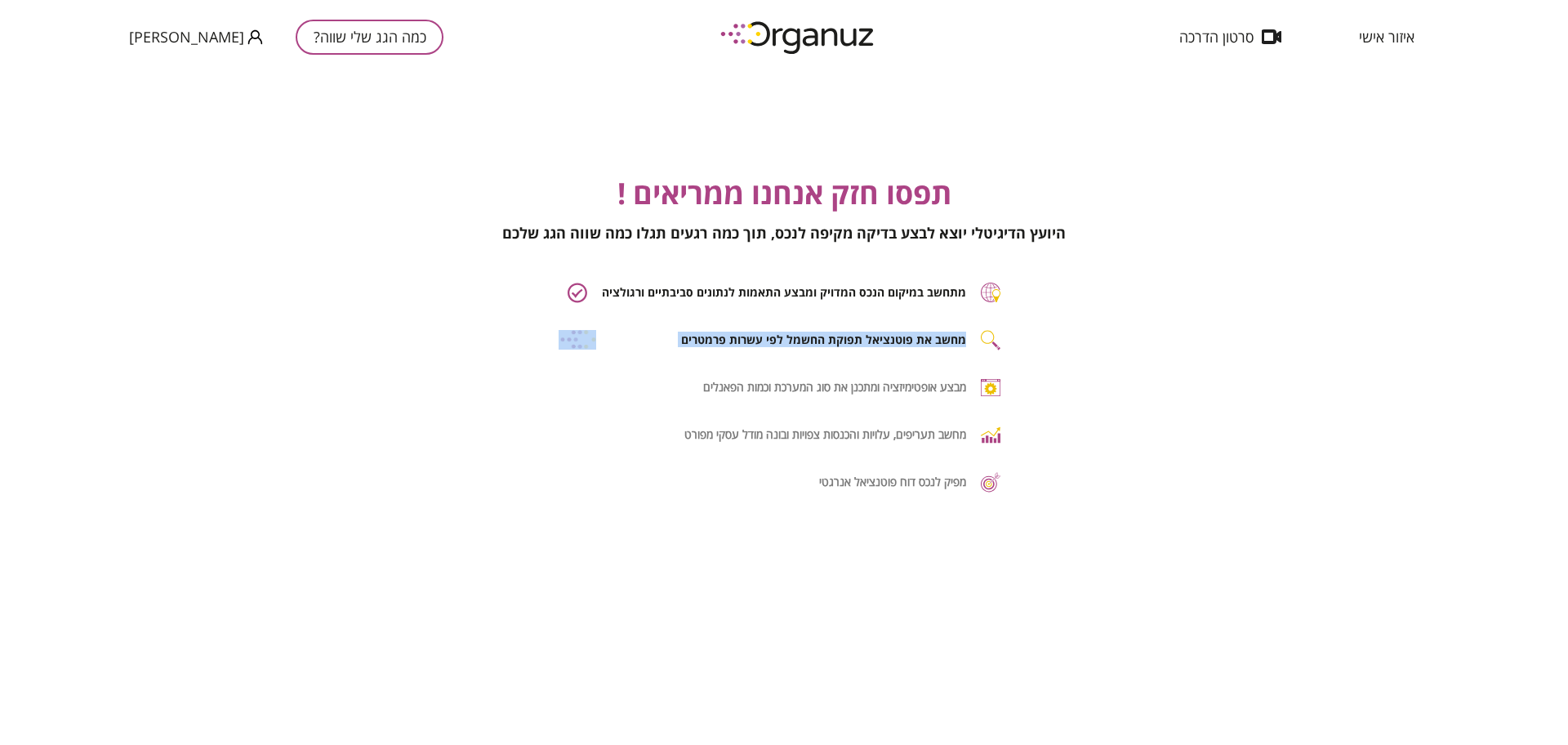
click at [879, 347] on span "מחשב את פוטנציאל תפוקת החשמל לפי עשרות פרמטרים" at bounding box center [823, 339] width 285 height 14
click at [908, 272] on div "תפסו חזק אנחנו ממריאים ! היועץ הדיגיטלי יוצא לבצע בדיקה מקיפה לנכס, תוך כמה רגע…" at bounding box center [784, 333] width 1536 height 322
click at [912, 190] on span "תפסו חזק אנחנו ממריאים !" at bounding box center [784, 193] width 334 height 40
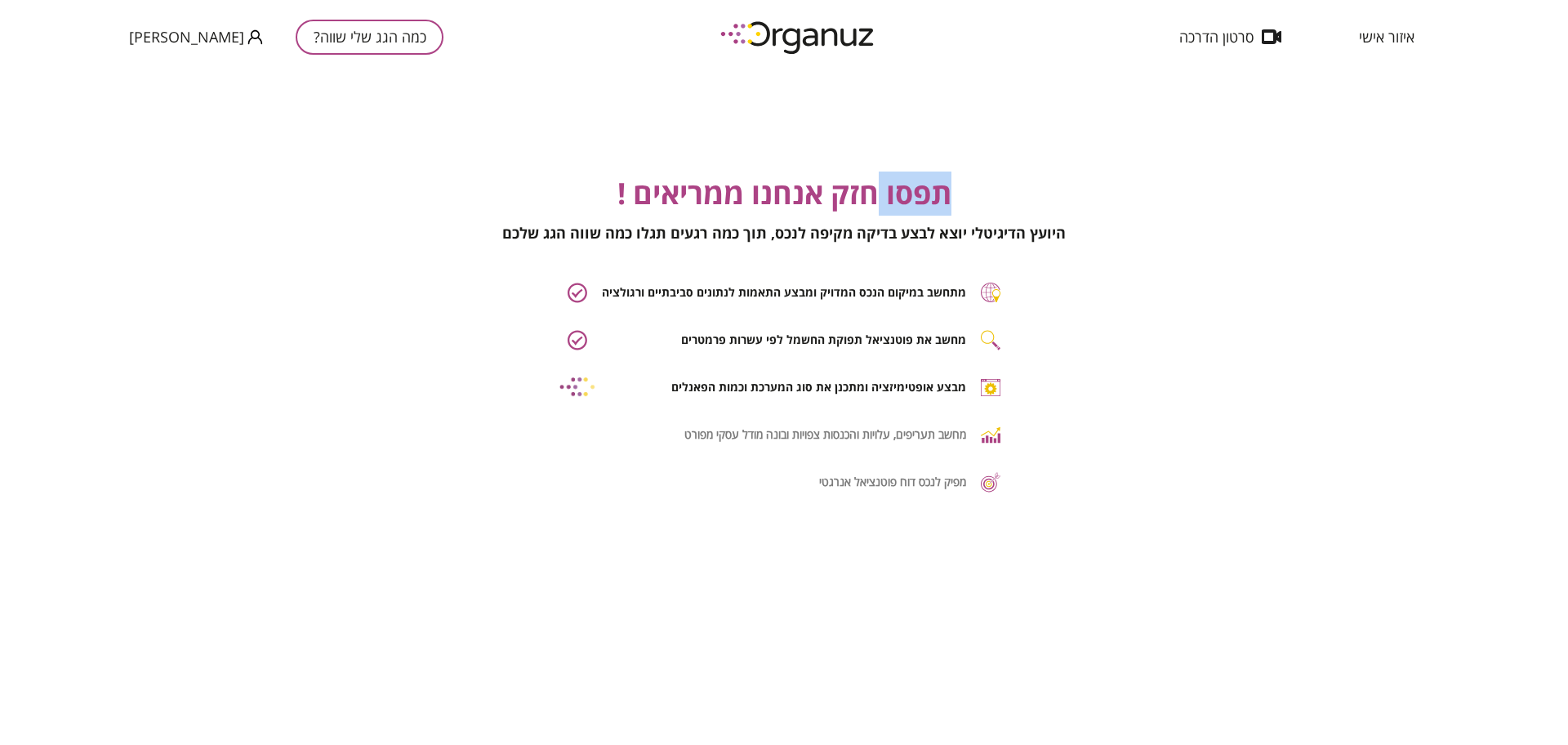
click at [912, 190] on span "תפסו חזק אנחנו ממריאים !" at bounding box center [784, 193] width 334 height 40
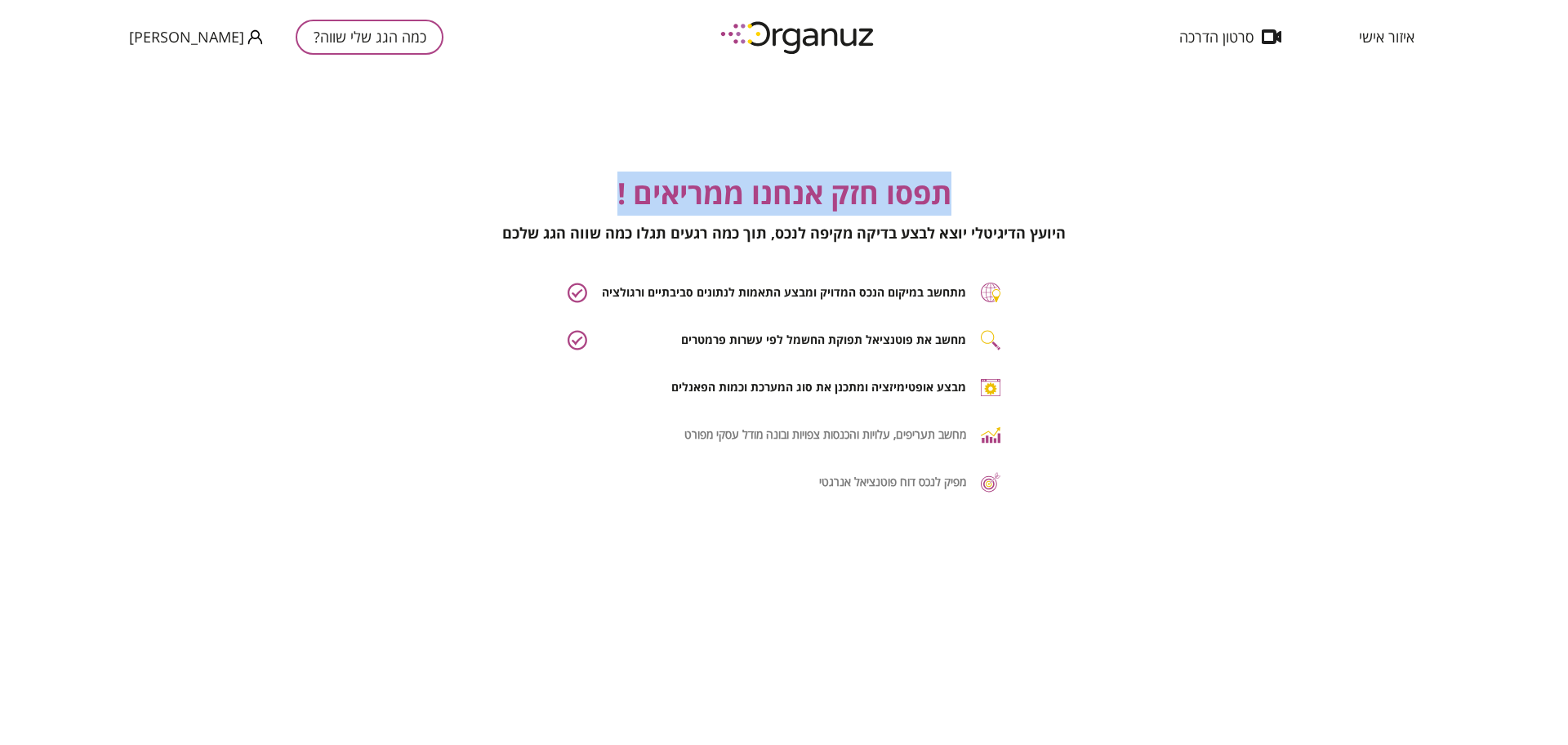
click at [912, 190] on span "תפסו חזק אנחנו ממריאים !" at bounding box center [784, 193] width 334 height 40
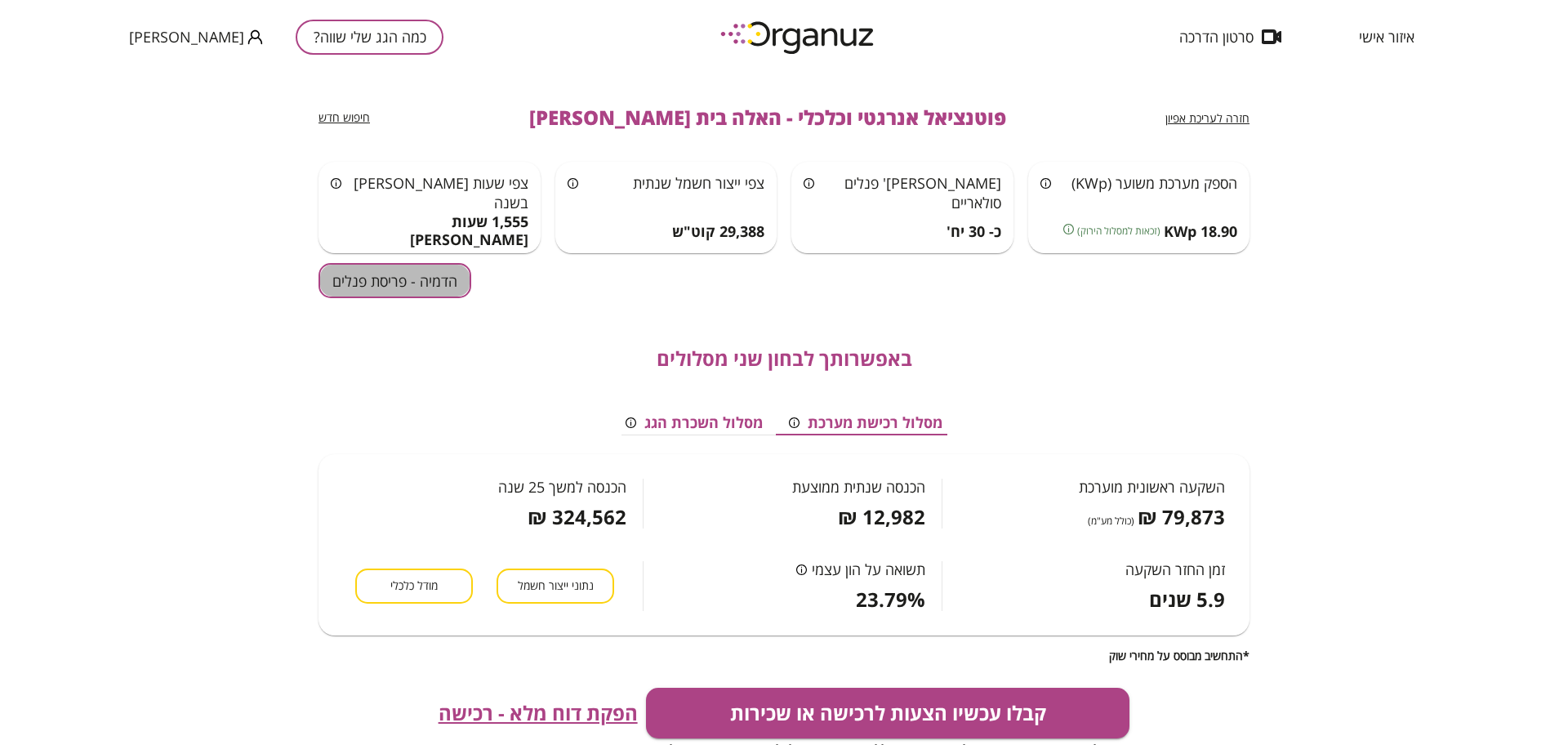
click at [359, 287] on button "הדמיה - פריסת פנלים" at bounding box center [395, 280] width 153 height 35
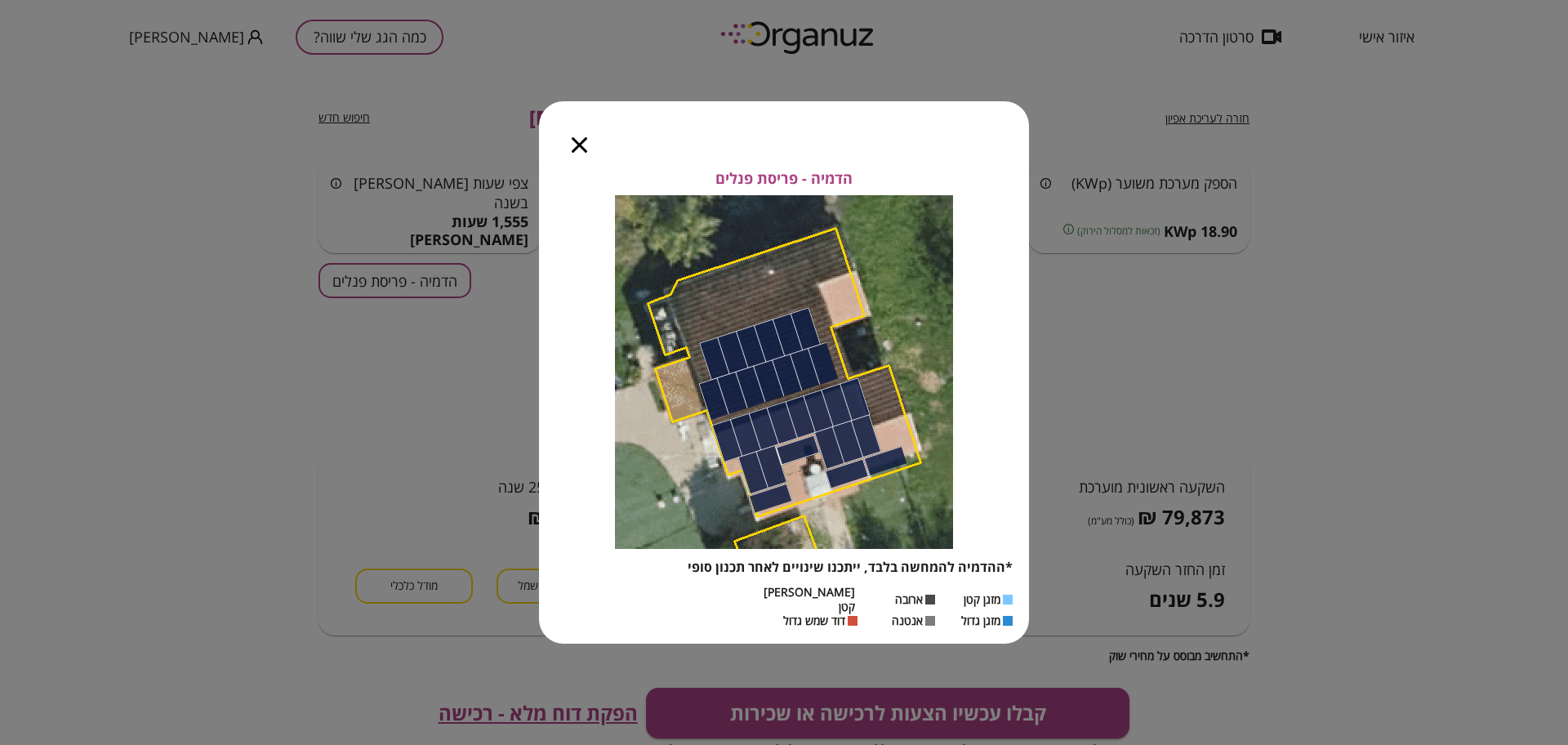
click at [576, 153] on icon "button" at bounding box center [579, 144] width 16 height 16
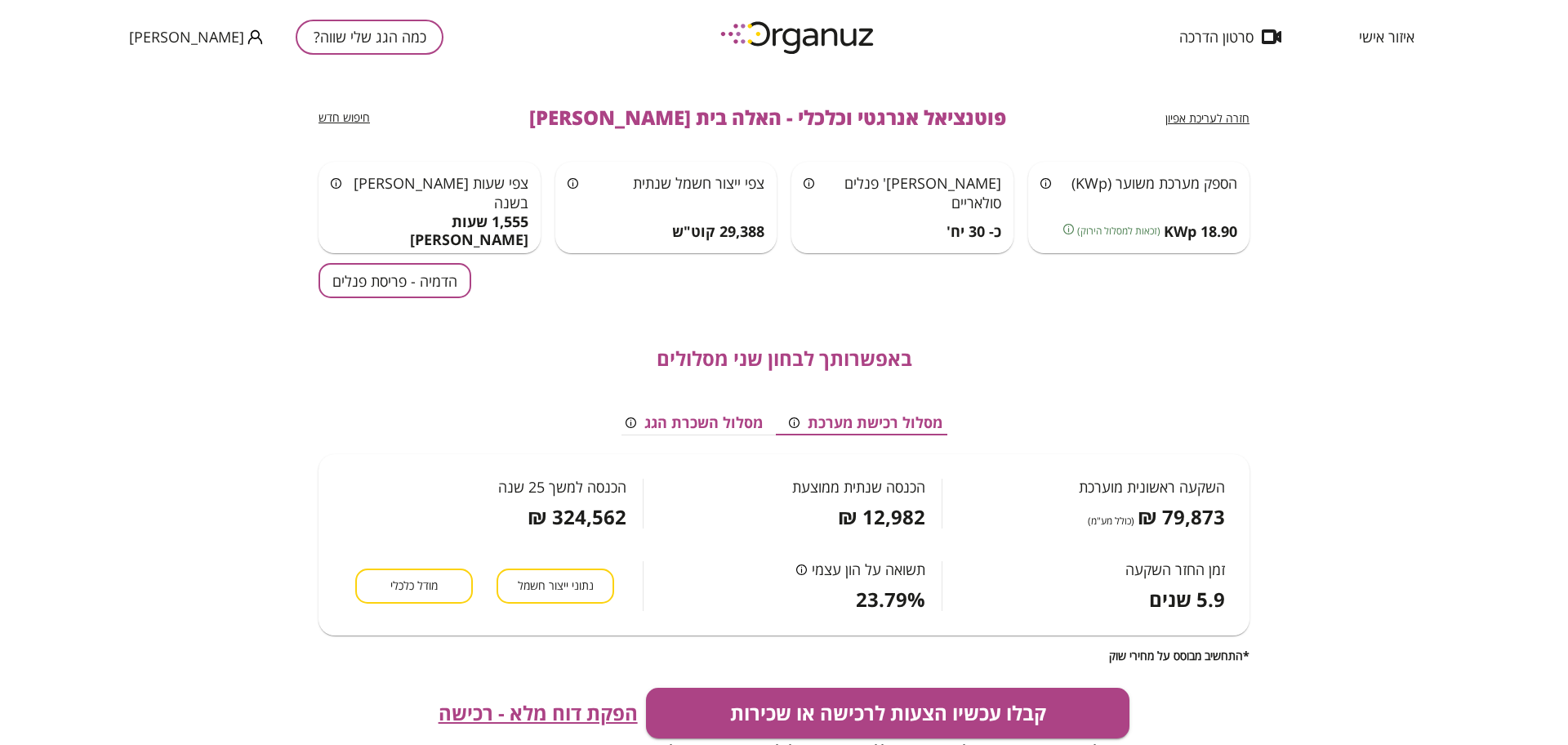
click at [1189, 130] on div "חזרה לעריכת אפיון פוטנציאל אנרגטי וכלכלי - האלה בית [PERSON_NAME] חיפוש חדש" at bounding box center [784, 118] width 931 height 88
click at [1189, 120] on span "חזרה לעריכת אפיון" at bounding box center [1206, 118] width 84 height 16
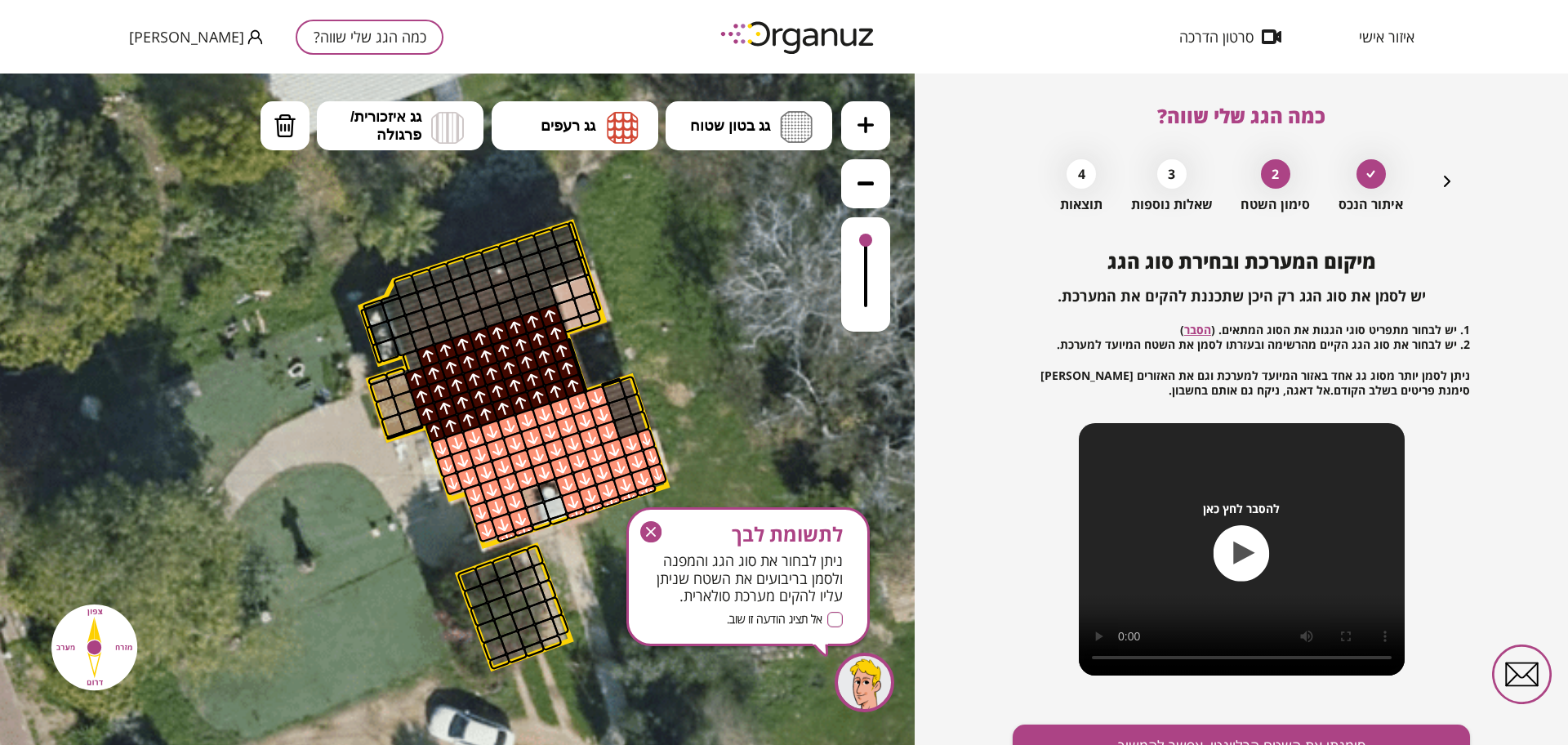
click at [656, 530] on icon "button" at bounding box center [651, 532] width 22 height 22
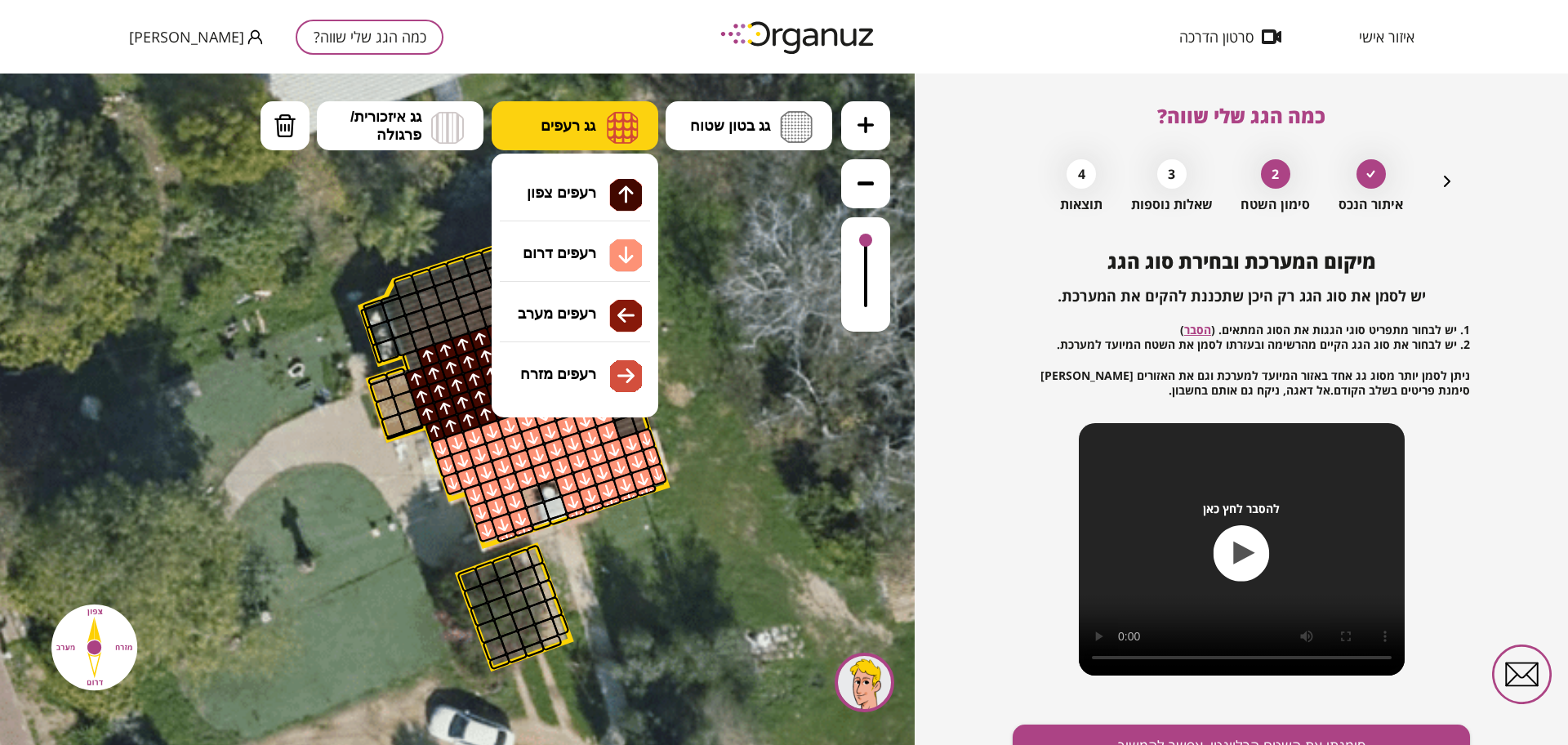
click at [596, 124] on button "גג רעפים" at bounding box center [575, 125] width 167 height 49
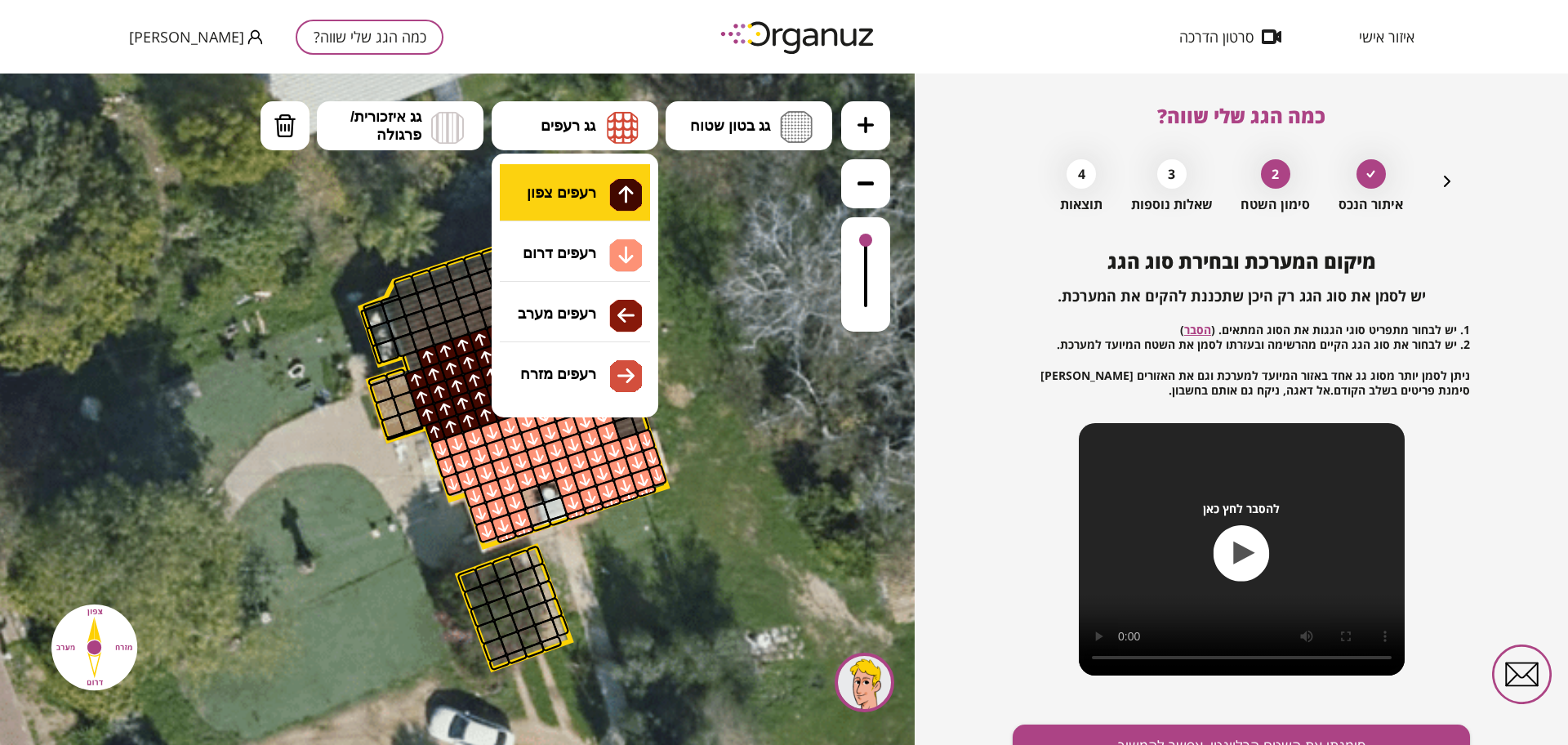
click at [607, 212] on div ".st0 { fill: #FFFFFF; } 10" at bounding box center [457, 410] width 915 height 672
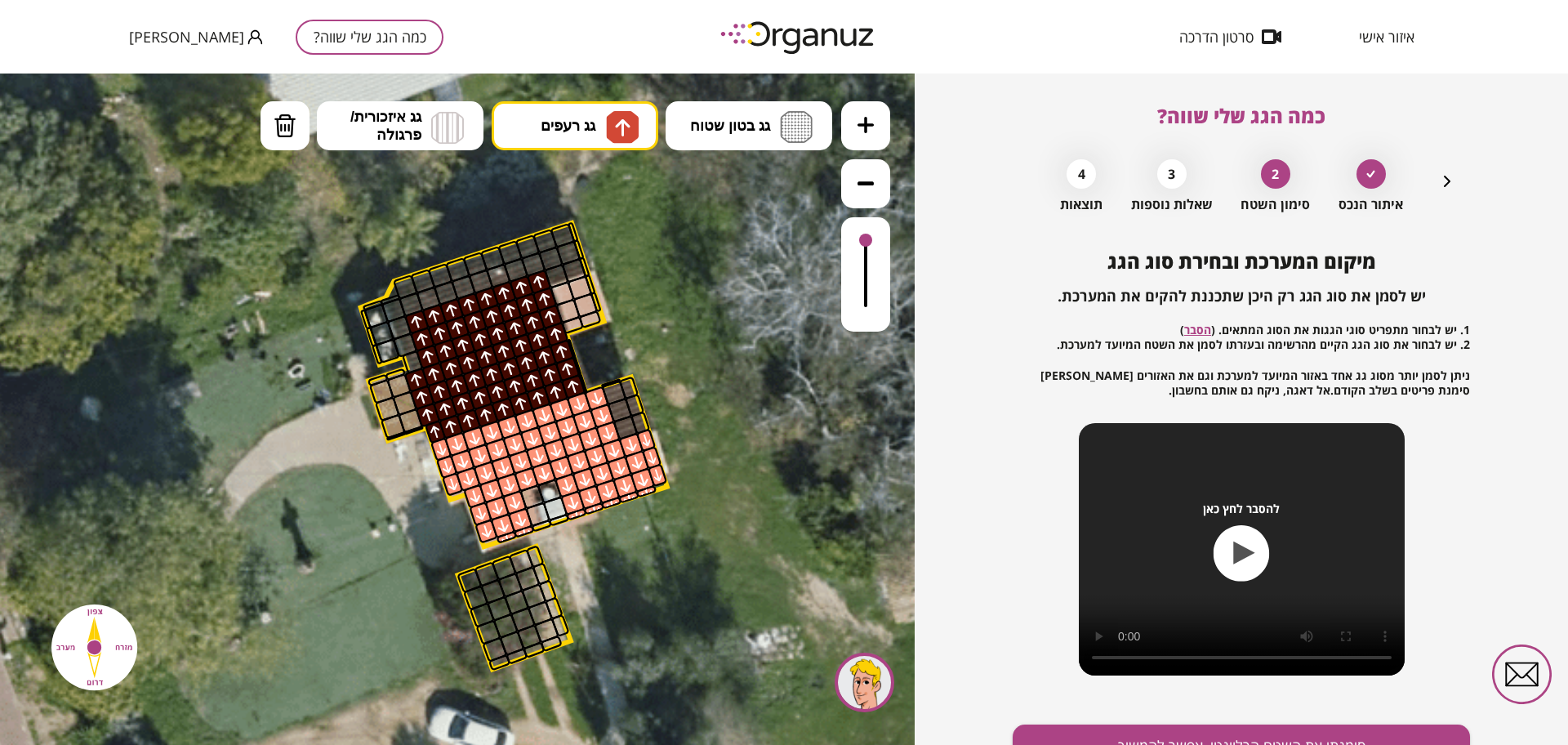
drag, startPoint x: 544, startPoint y: 301, endPoint x: 536, endPoint y: 285, distance: 17.9
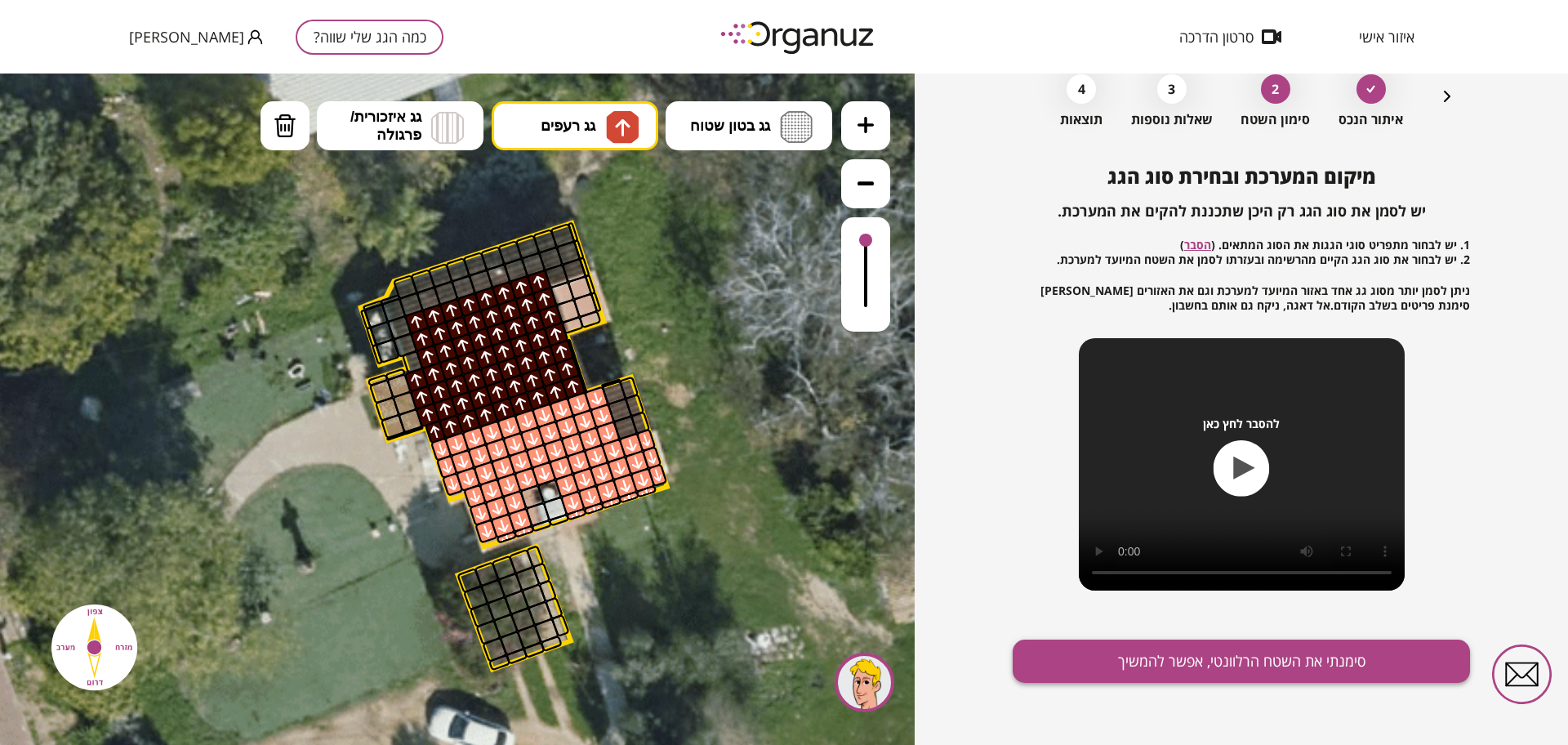
click at [1267, 650] on button "סימנתי את השטח הרלוונטי, אפשר להמשיך" at bounding box center [1241, 661] width 458 height 43
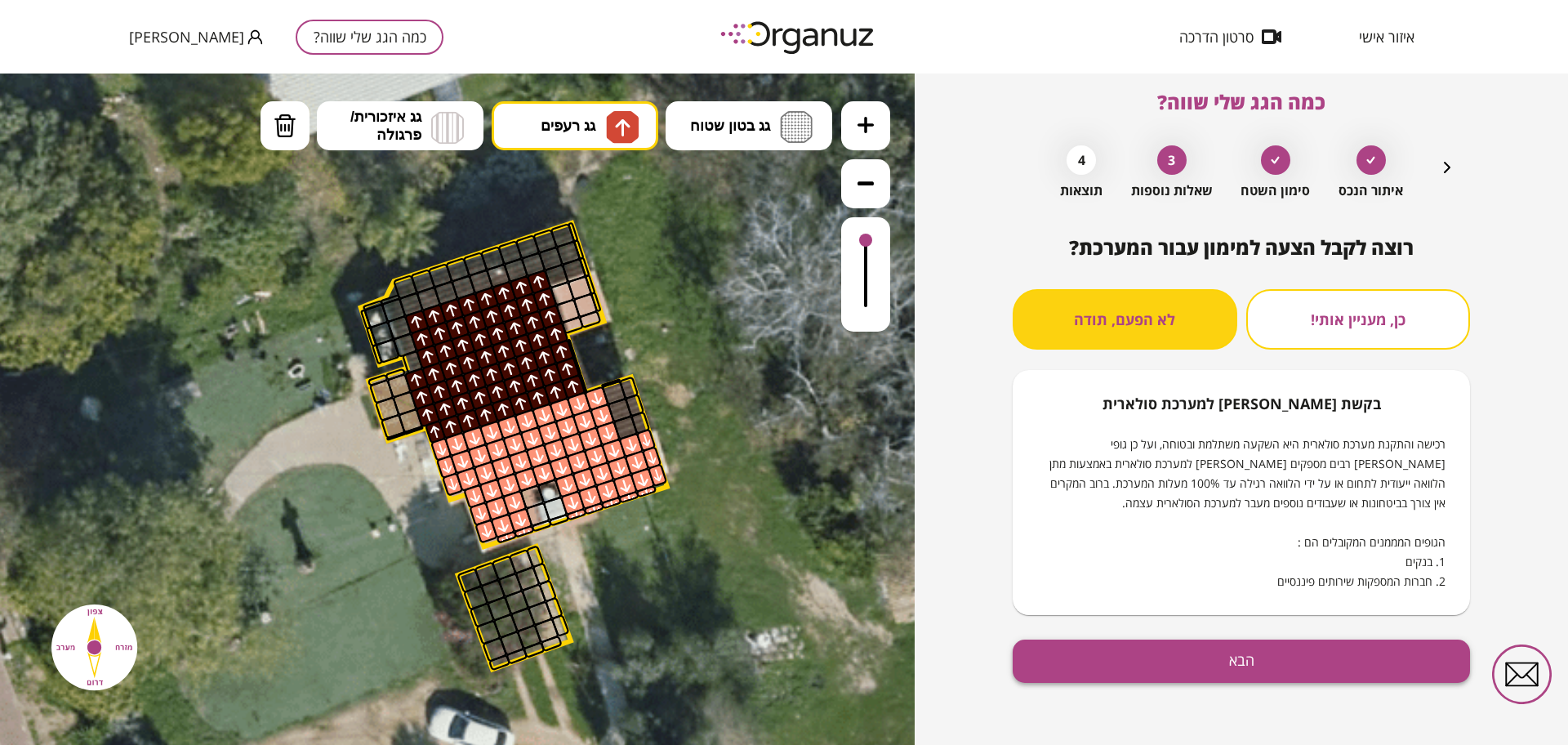
click at [1108, 665] on button "הבא" at bounding box center [1241, 661] width 458 height 43
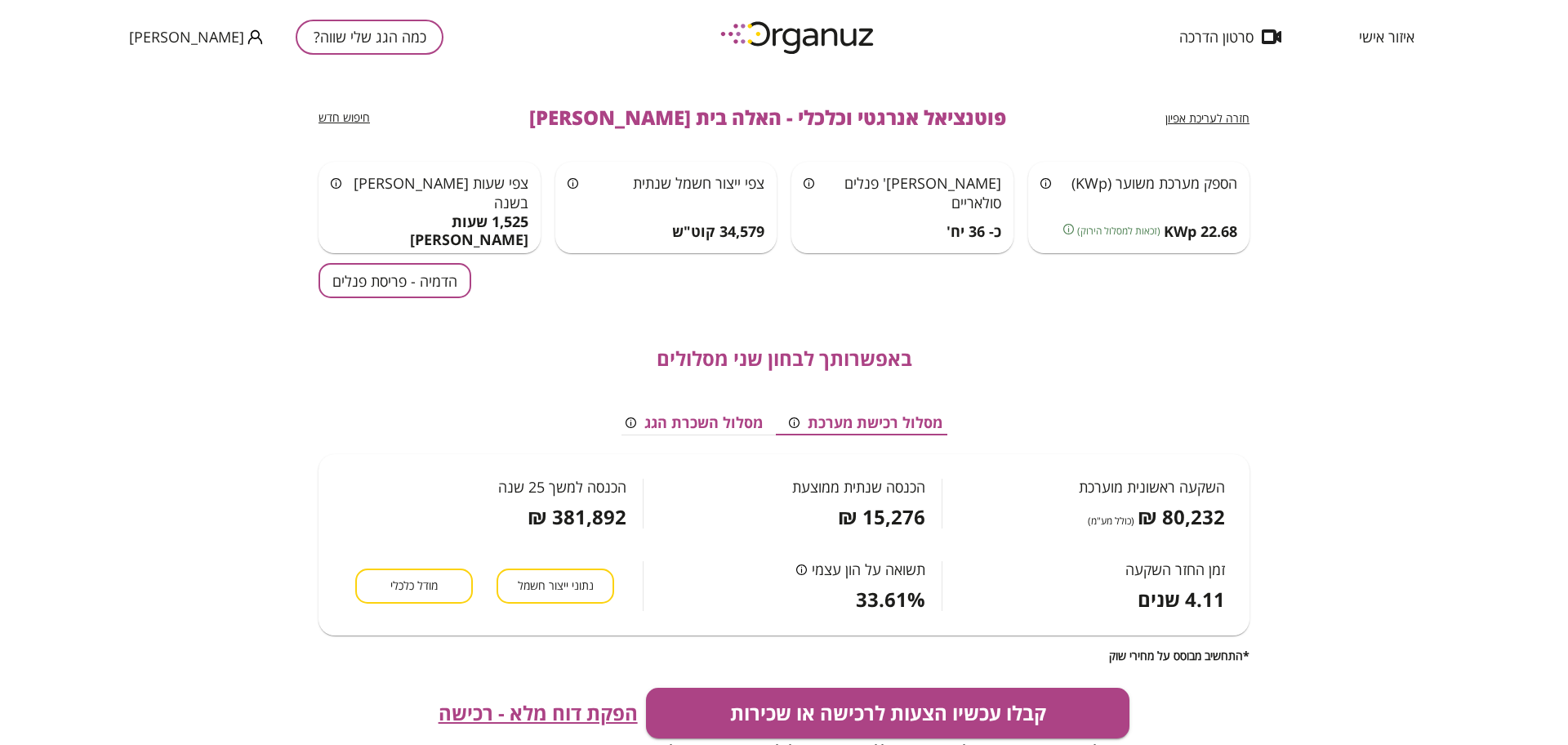
click at [418, 585] on span "מודל כלכלי" at bounding box center [414, 586] width 47 height 16
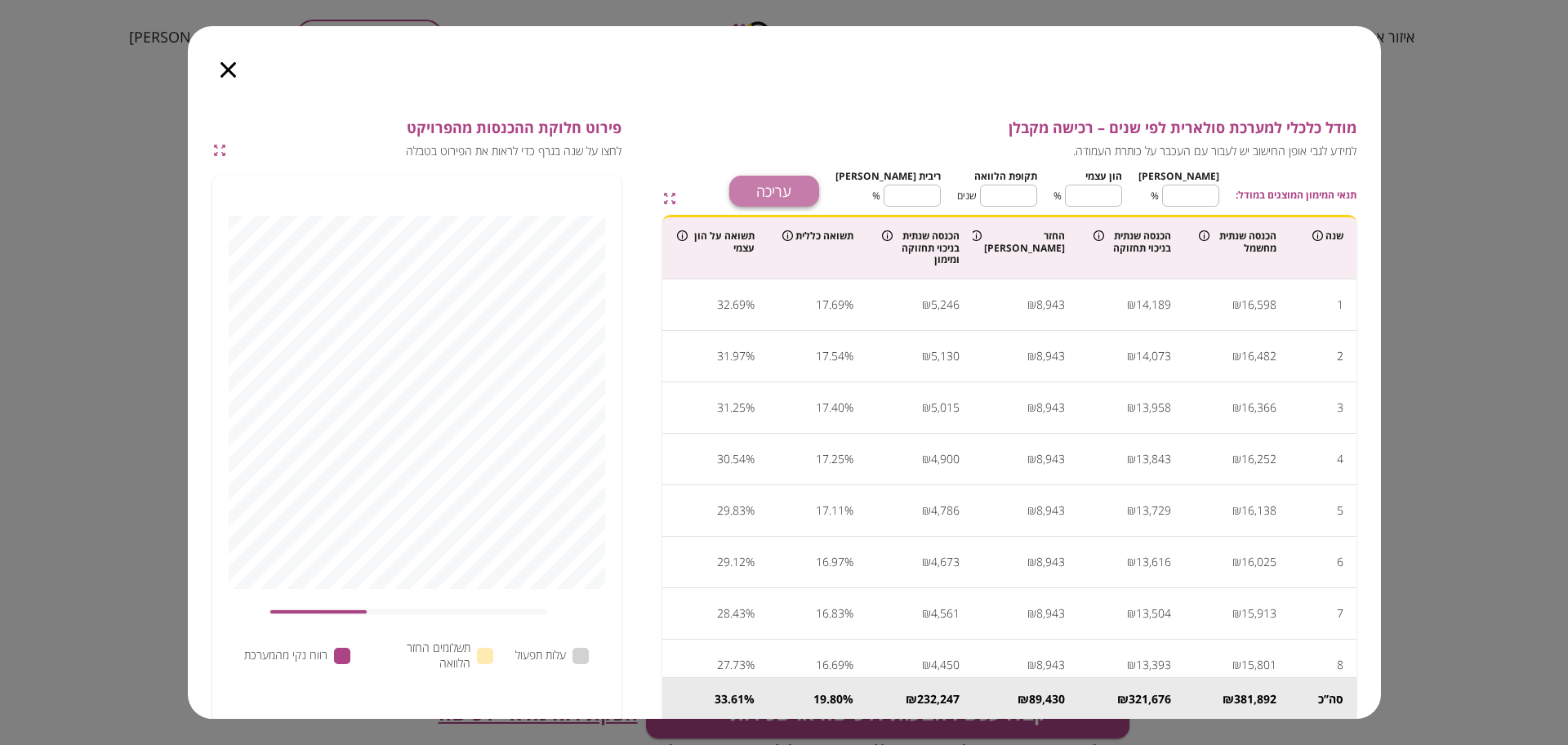
click at [790, 192] on button "עריכה" at bounding box center [774, 191] width 90 height 31
click at [1212, 187] on input "**" at bounding box center [1191, 196] width 57 height 43
type input "*"
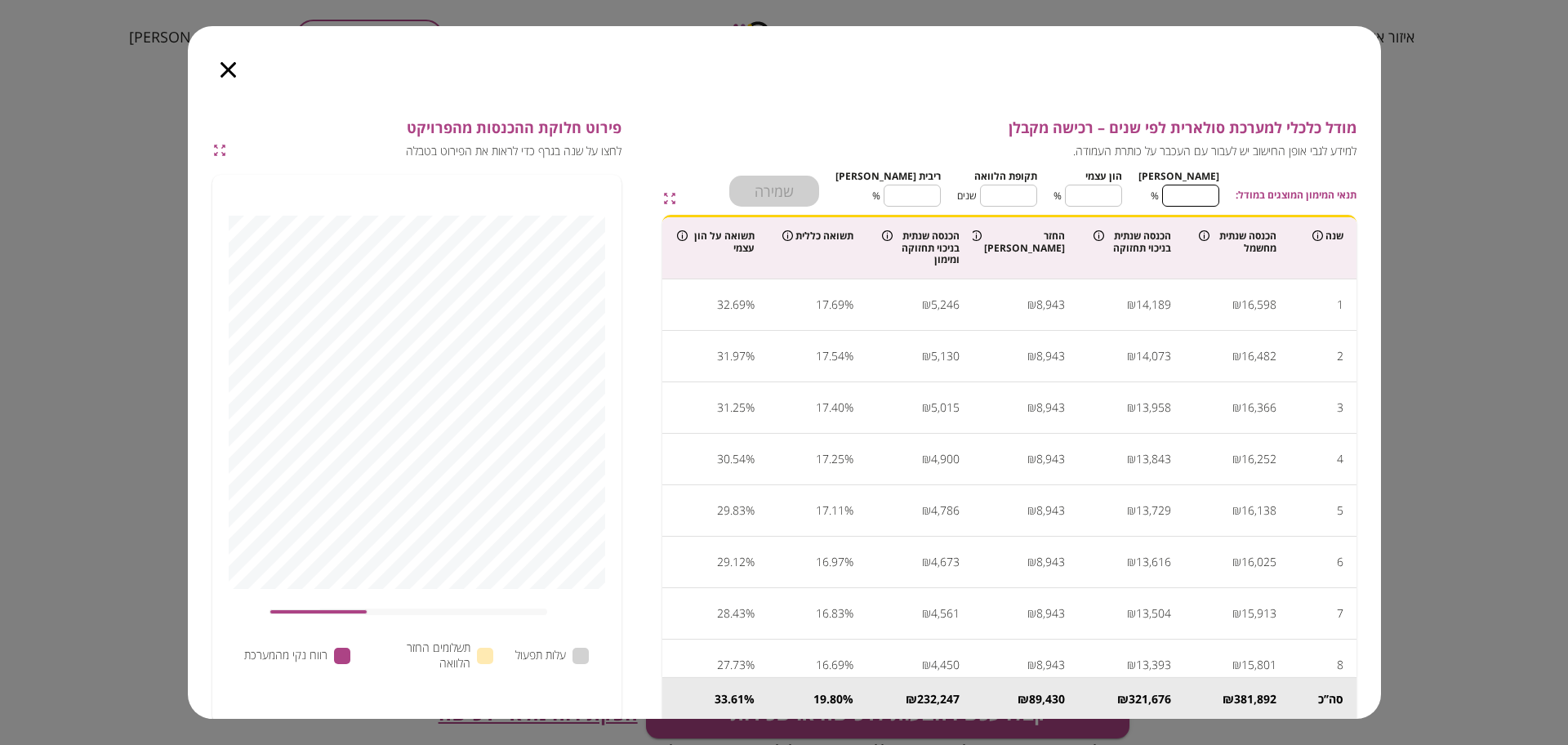
type input "***"
type input "*"
click at [1026, 200] on input "**" at bounding box center [1008, 196] width 57 height 43
click at [1026, 199] on input "**" at bounding box center [1008, 196] width 57 height 43
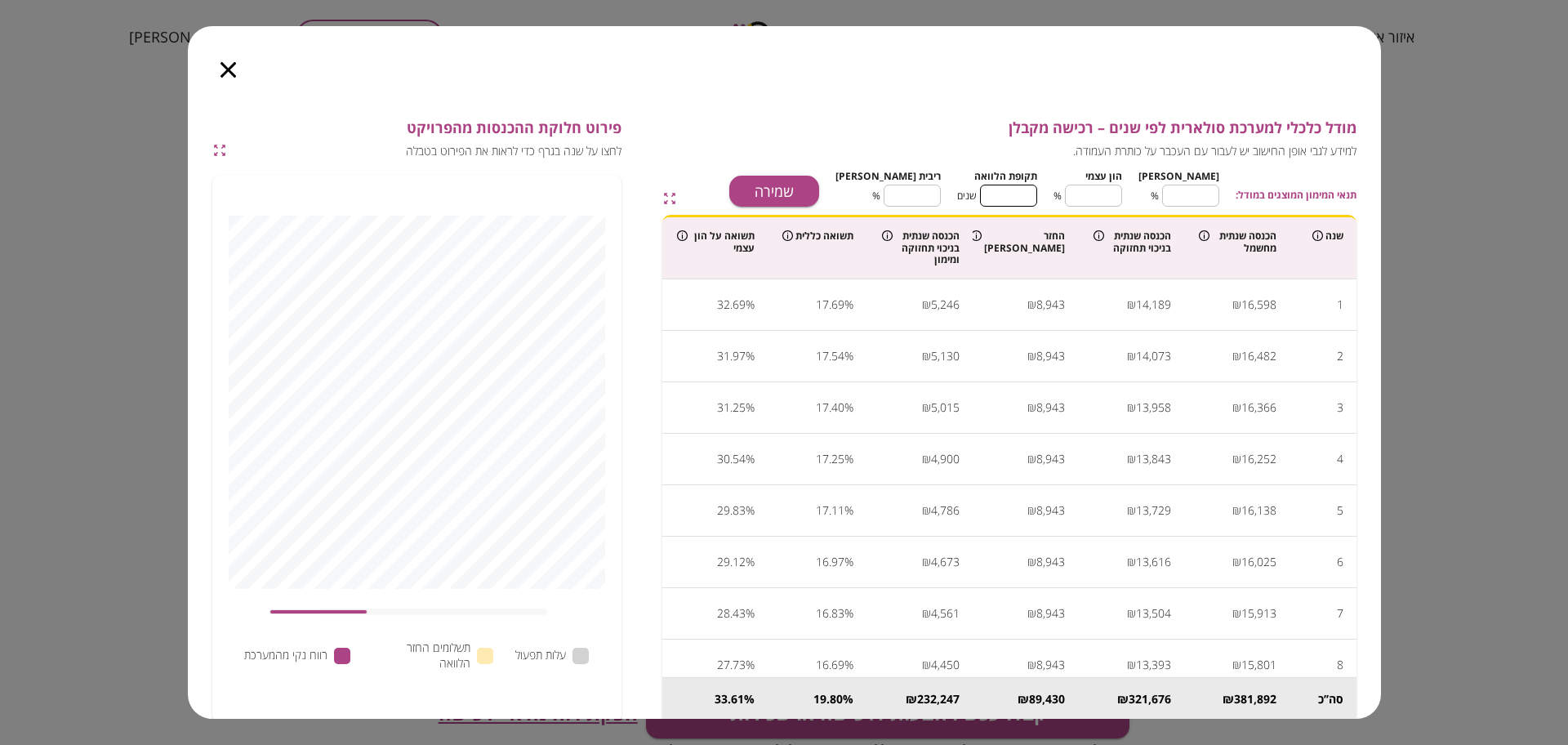
type input "*"
click at [937, 198] on input "****" at bounding box center [912, 196] width 57 height 43
click at [819, 184] on button "שמירה" at bounding box center [774, 191] width 90 height 31
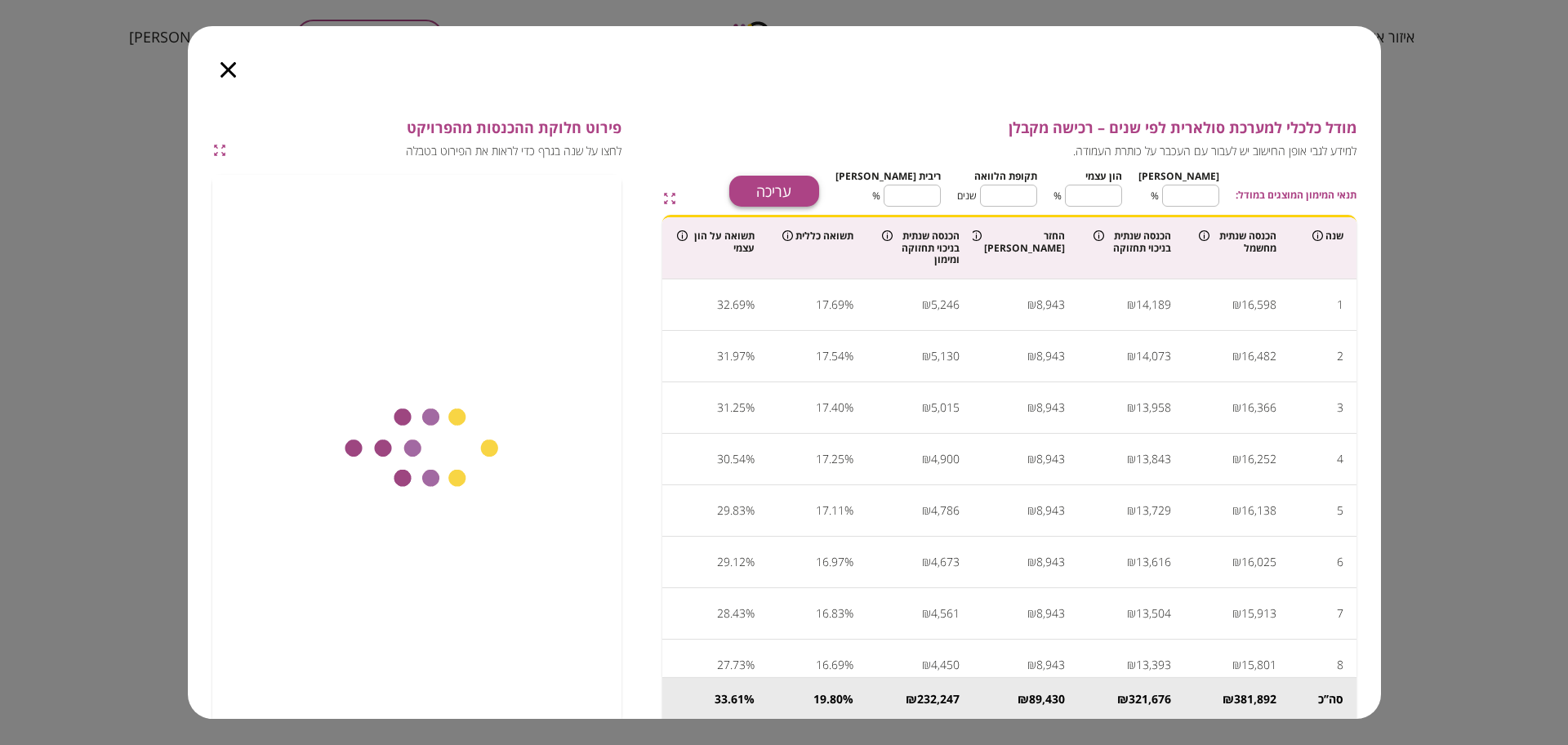
type input "****"
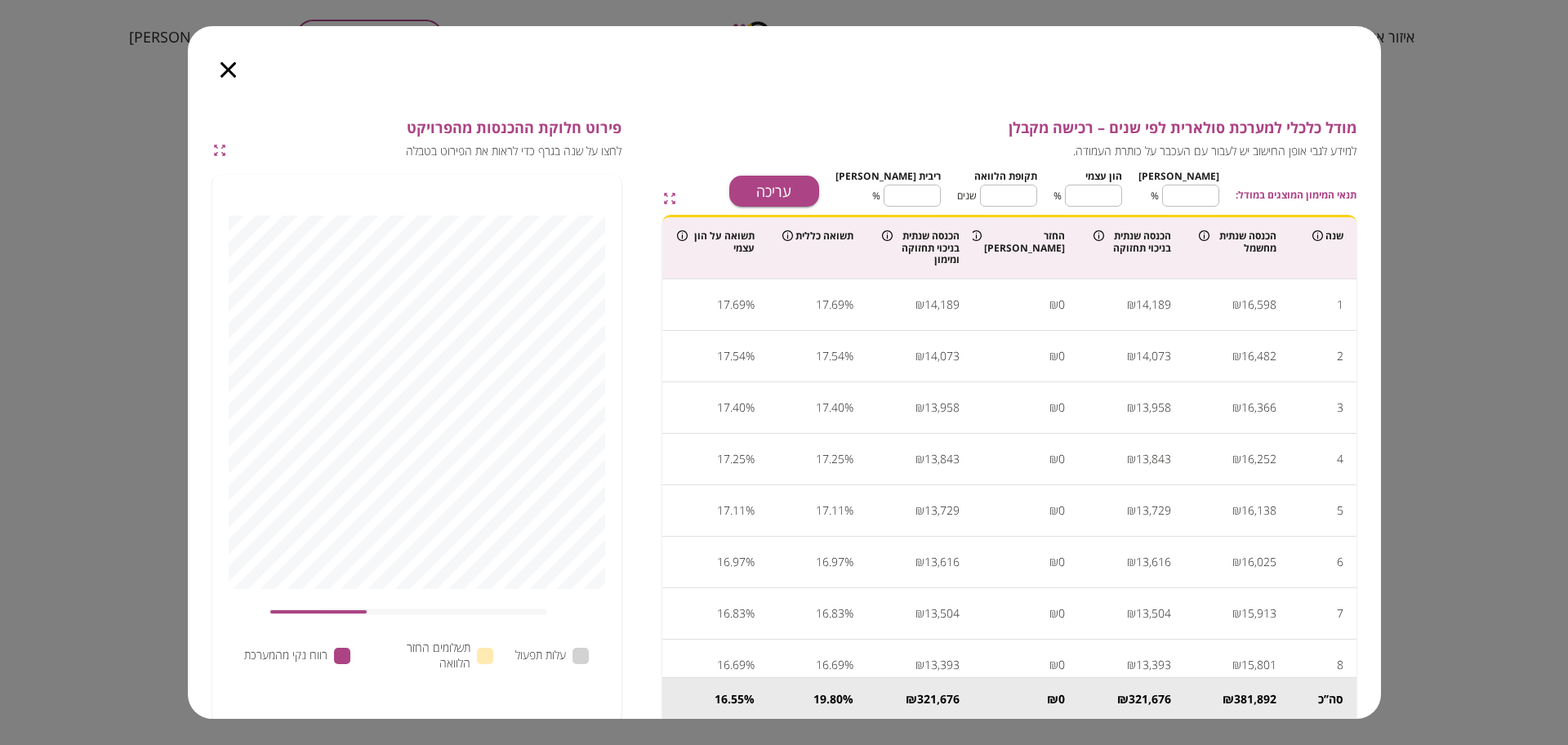
click at [240, 51] on div at bounding box center [229, 61] width 81 height 69
click at [226, 67] on icon "button" at bounding box center [228, 70] width 16 height 16
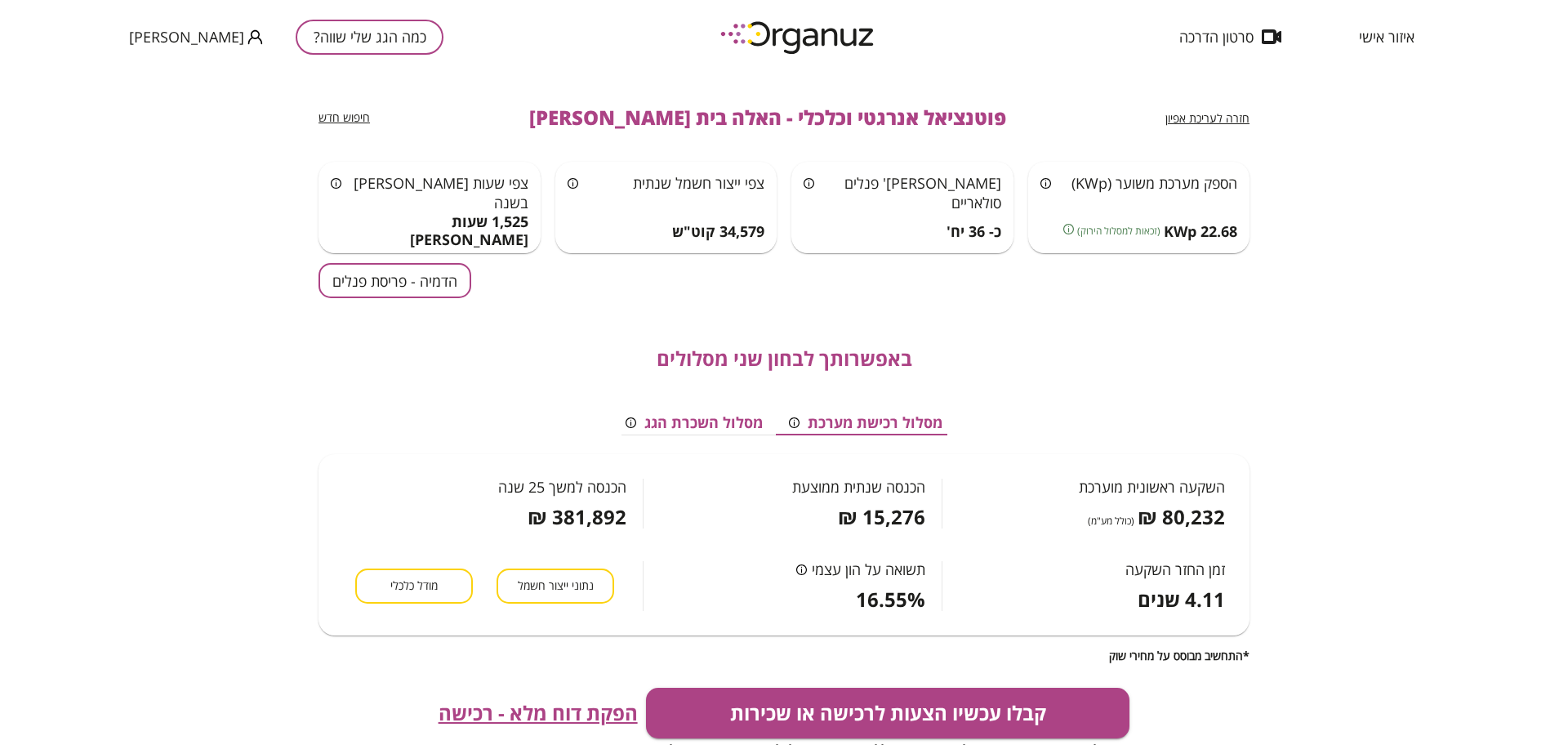
click at [506, 718] on span "הפקת דוח מלא - רכישה" at bounding box center [538, 713] width 199 height 23
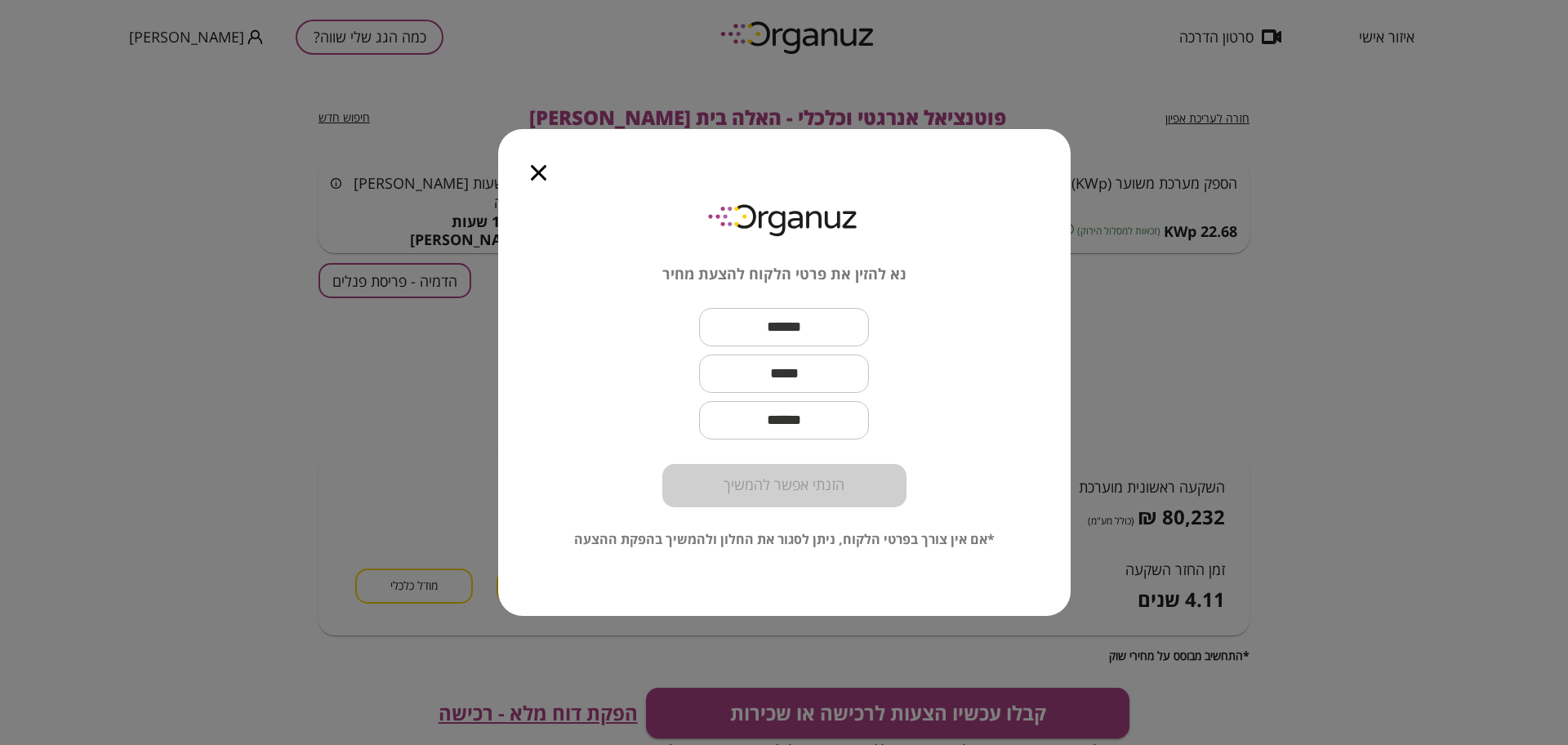
click at [536, 173] on icon "button" at bounding box center [538, 173] width 16 height 16
